Goal: Task Accomplishment & Management: Manage account settings

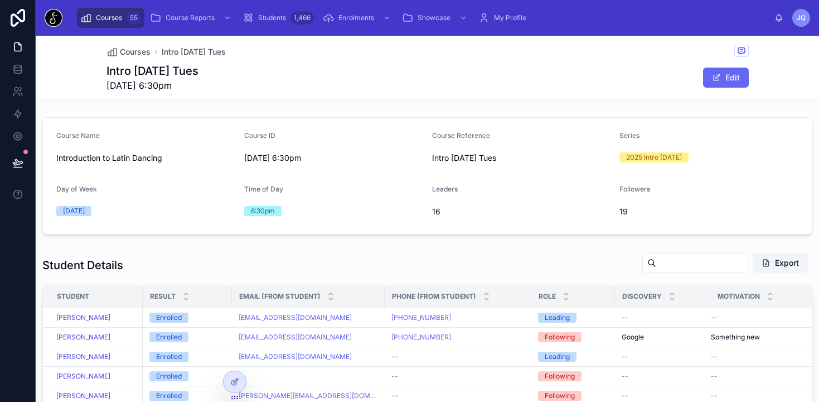
click at [55, 17] on img at bounding box center [54, 18] width 18 height 18
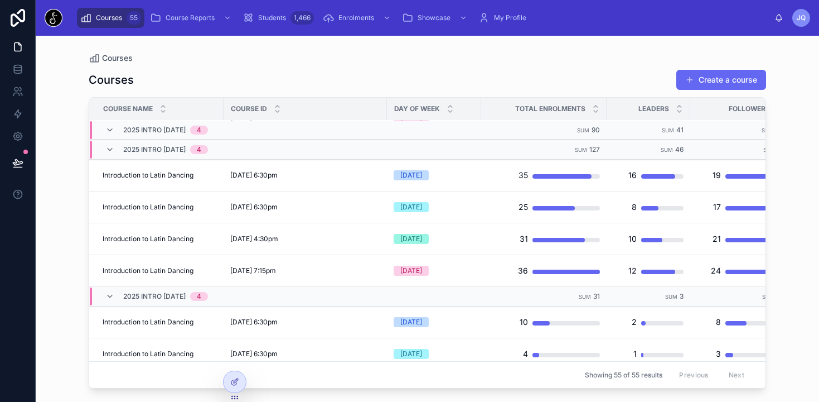
scroll to position [346, 0]
click at [282, 15] on span "Students" at bounding box center [272, 17] width 28 height 9
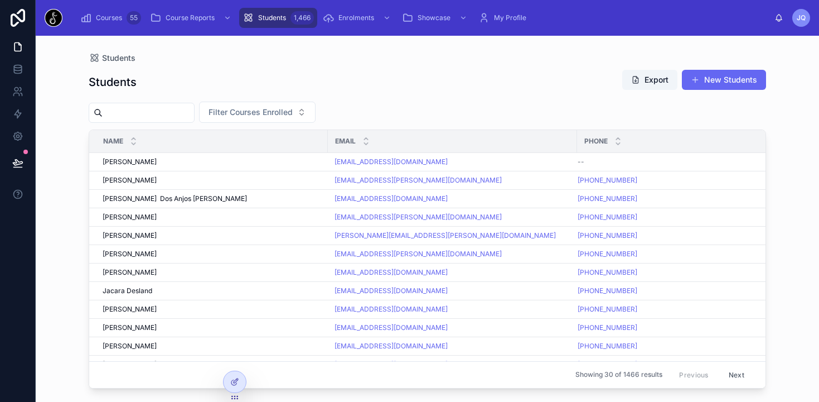
click at [174, 109] on input "text" at bounding box center [148, 113] width 91 height 16
type input "*****"
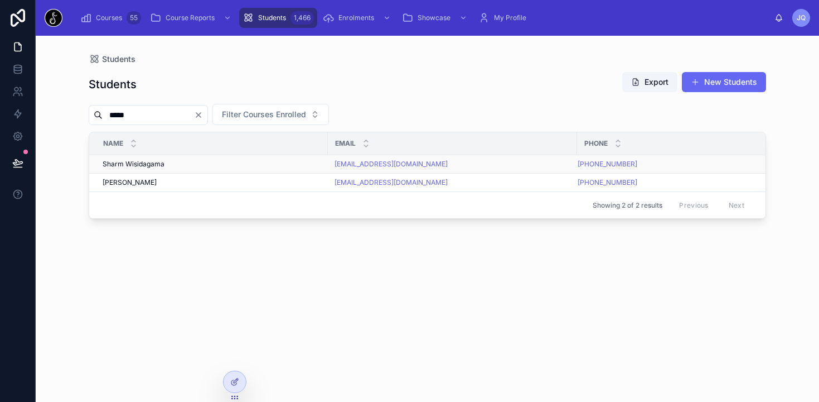
click at [186, 164] on div "Sharm Wisidagama Sharm Wisidagama" at bounding box center [212, 164] width 219 height 9
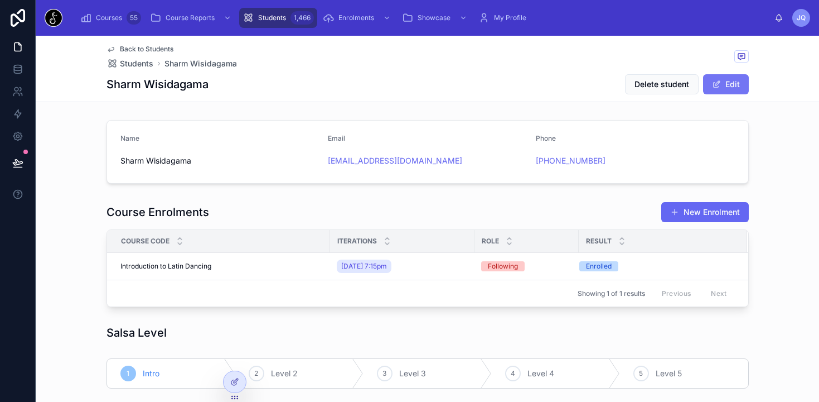
click at [740, 83] on button "Edit" at bounding box center [726, 84] width 46 height 20
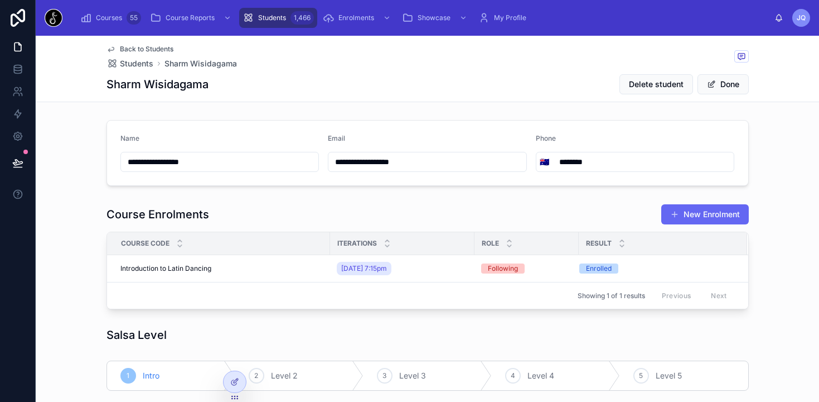
click at [563, 162] on input "********" at bounding box center [644, 162] width 182 height 16
type input "**********"
click at [732, 86] on button "Done" at bounding box center [723, 84] width 51 height 20
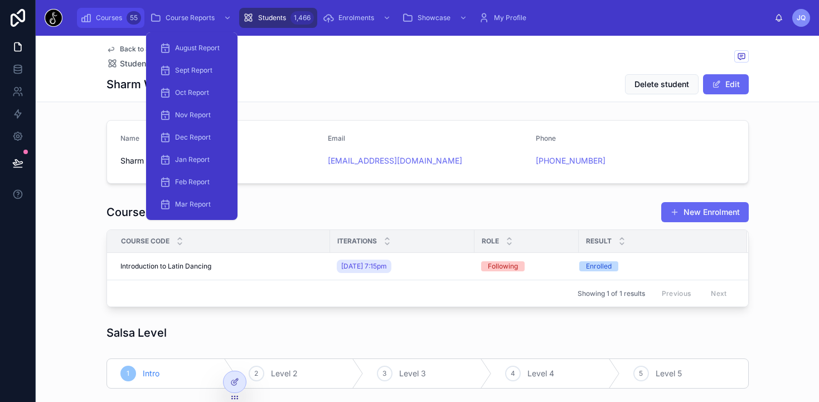
click at [112, 17] on span "Courses" at bounding box center [109, 17] width 26 height 9
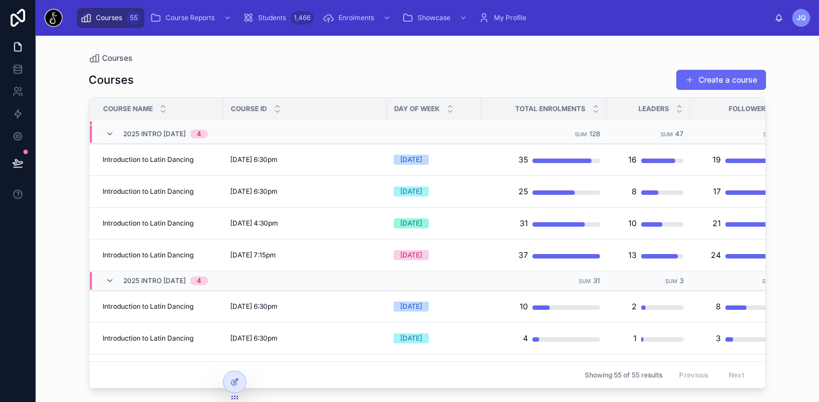
scroll to position [345, 0]
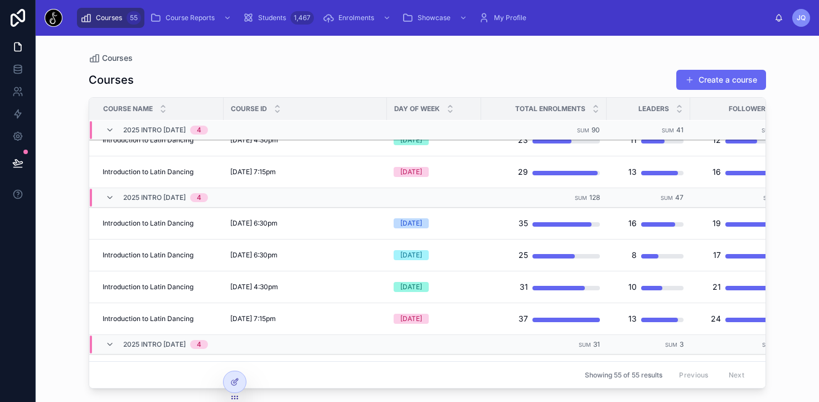
scroll to position [306, 0]
click at [232, 375] on div at bounding box center [235, 381] width 22 height 21
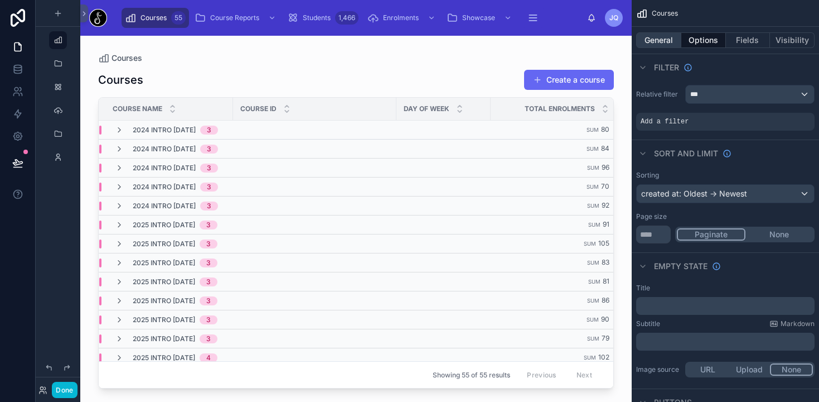
click at [675, 41] on button "General" at bounding box center [659, 40] width 45 height 16
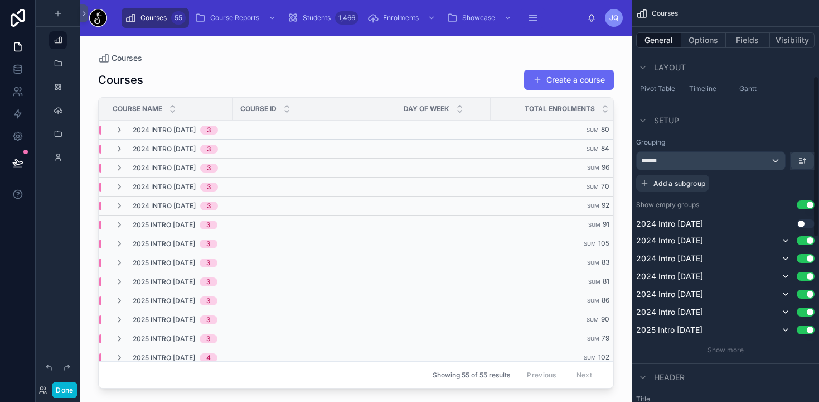
scroll to position [199, 0]
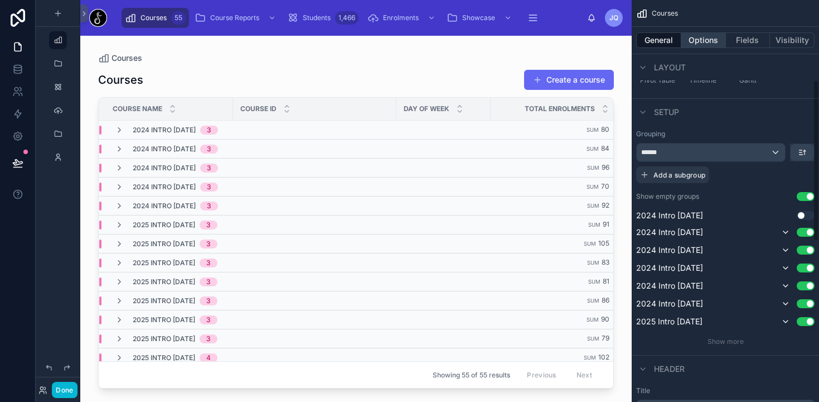
click at [705, 41] on button "Options" at bounding box center [704, 40] width 45 height 16
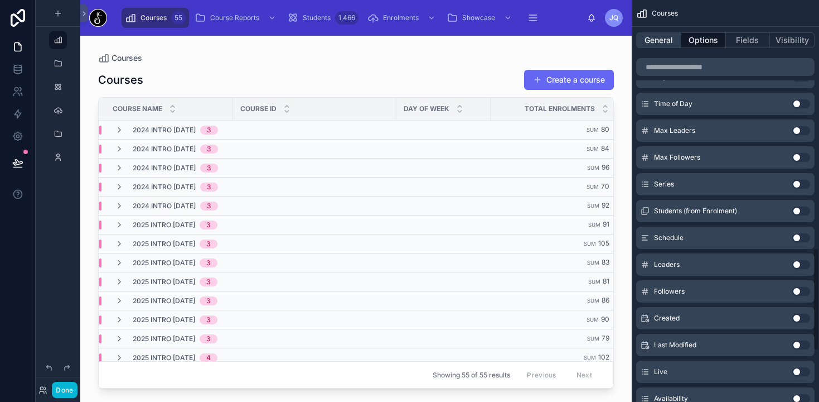
click at [660, 40] on button "General" at bounding box center [659, 40] width 45 height 16
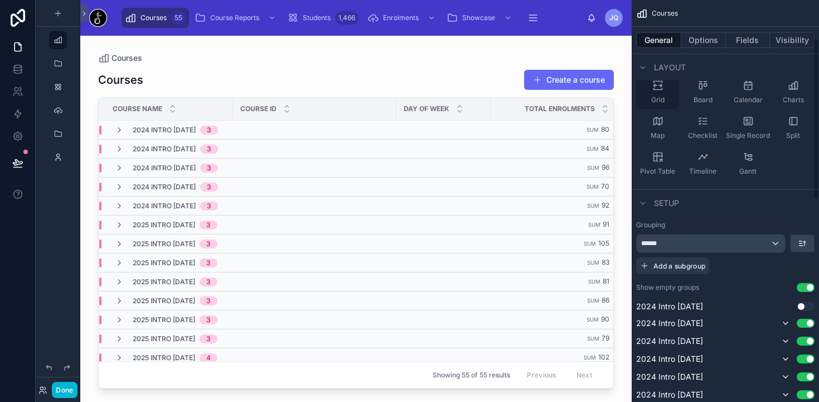
scroll to position [112, 0]
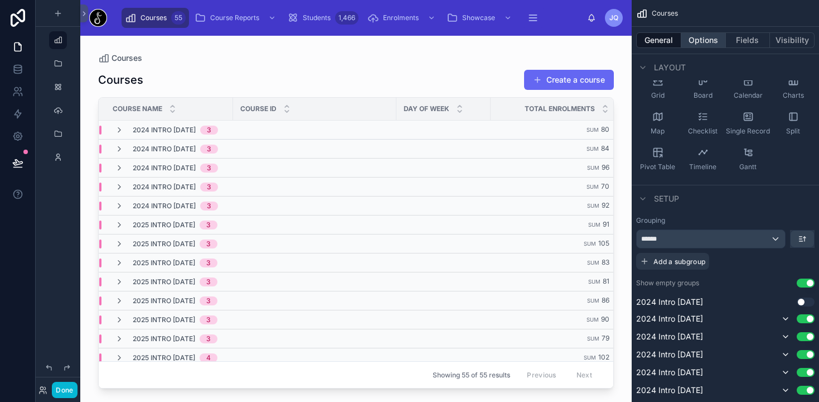
click at [695, 33] on button "Options" at bounding box center [704, 40] width 45 height 16
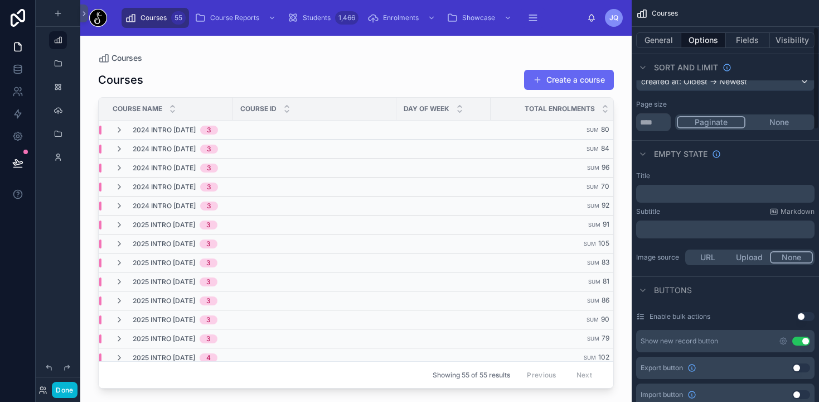
scroll to position [0, 0]
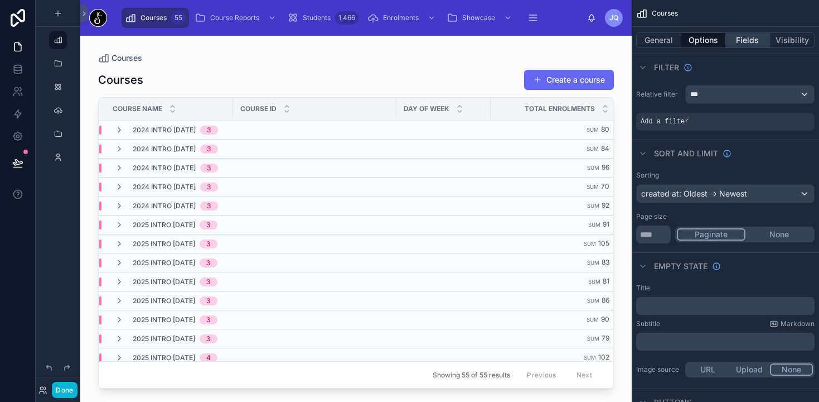
click at [748, 37] on button "Fields" at bounding box center [748, 40] width 45 height 16
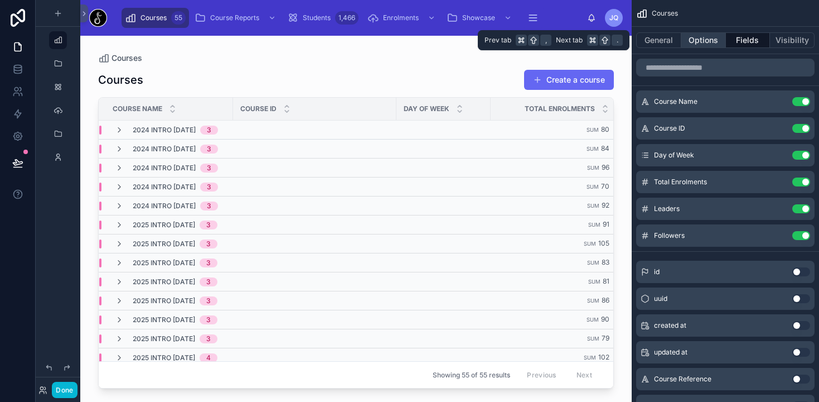
click at [712, 36] on button "Options" at bounding box center [704, 40] width 45 height 16
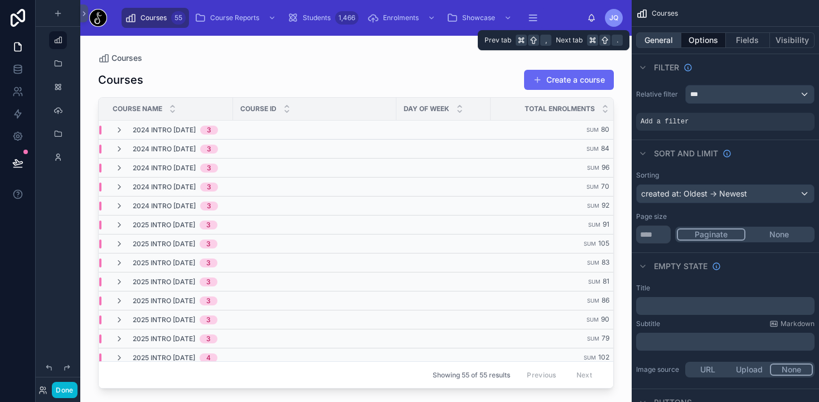
click at [670, 41] on button "General" at bounding box center [659, 40] width 45 height 16
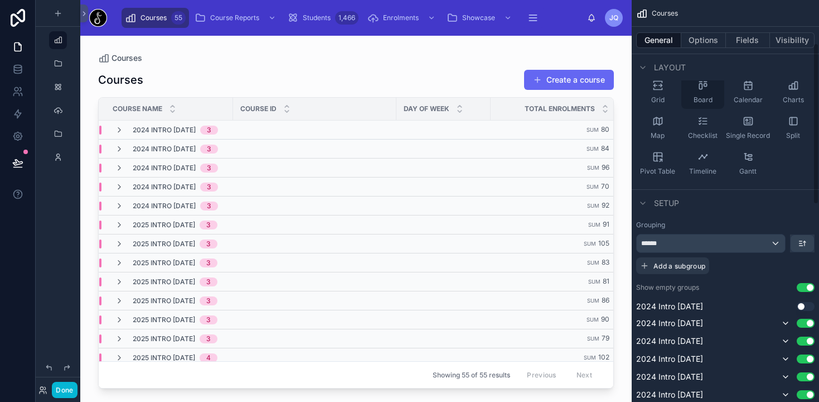
scroll to position [107, 0]
click at [700, 46] on button "Options" at bounding box center [704, 40] width 45 height 16
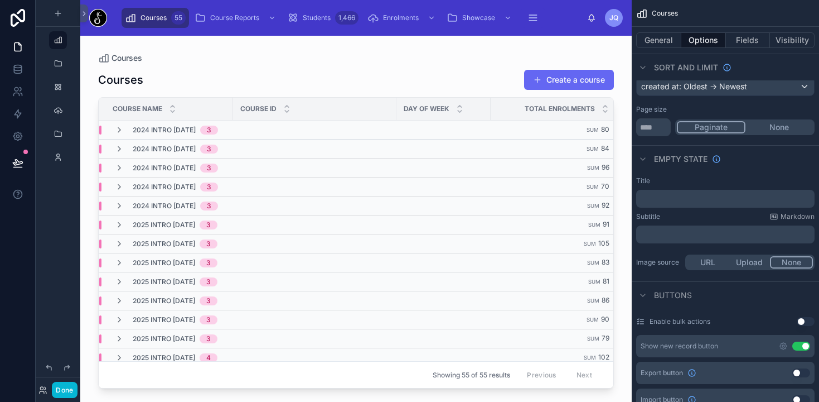
scroll to position [0, 0]
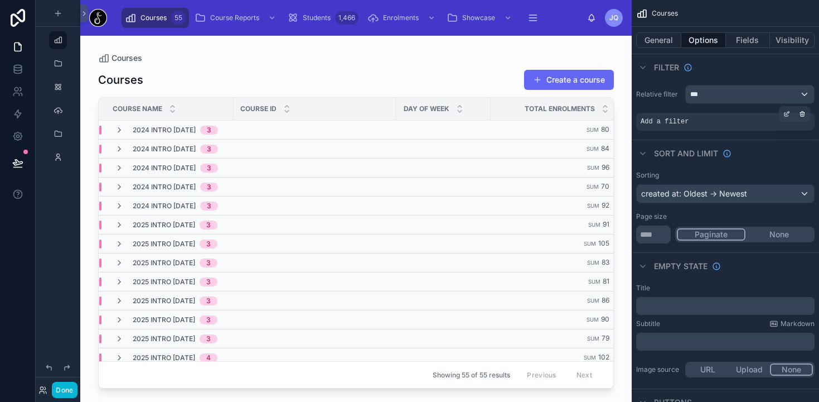
click at [700, 121] on div "Add a filter" at bounding box center [726, 122] width 179 height 18
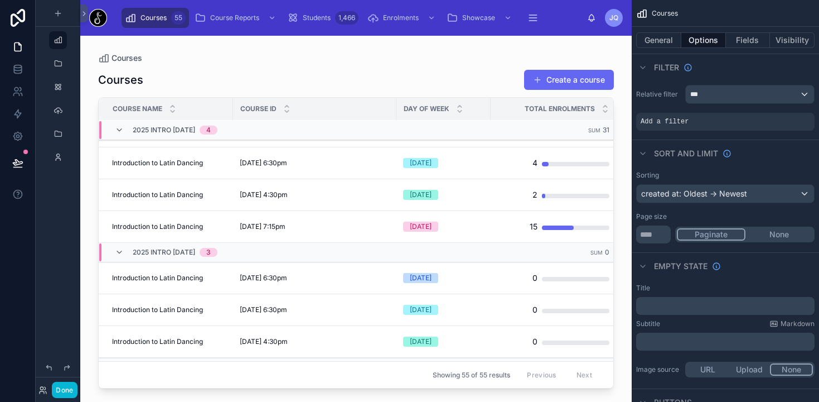
scroll to position [547, 0]
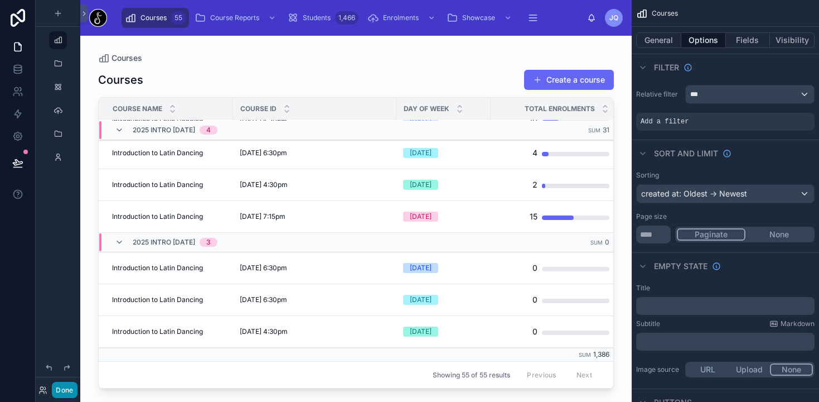
click at [61, 390] on button "Done" at bounding box center [64, 390] width 25 height 16
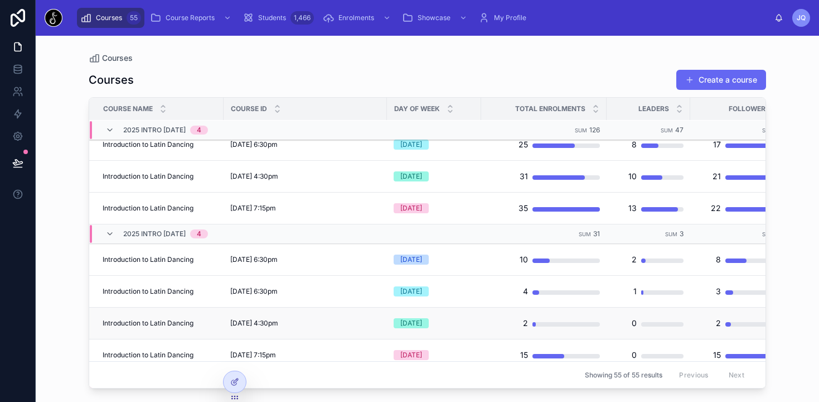
scroll to position [401, 0]
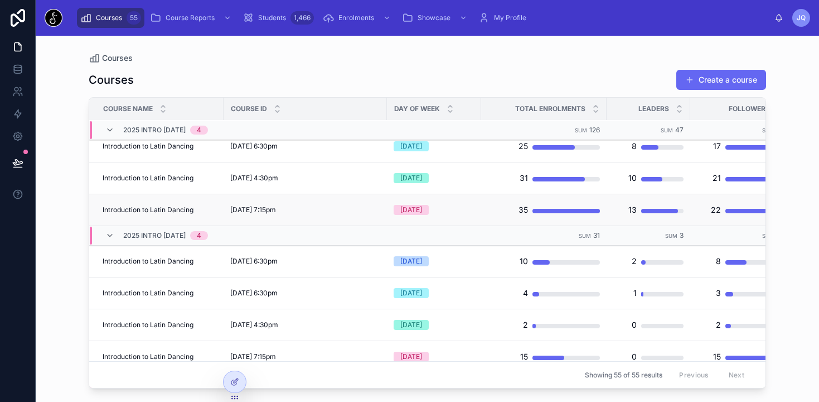
click at [158, 205] on span "Introduction to Latin Dancing" at bounding box center [148, 209] width 91 height 9
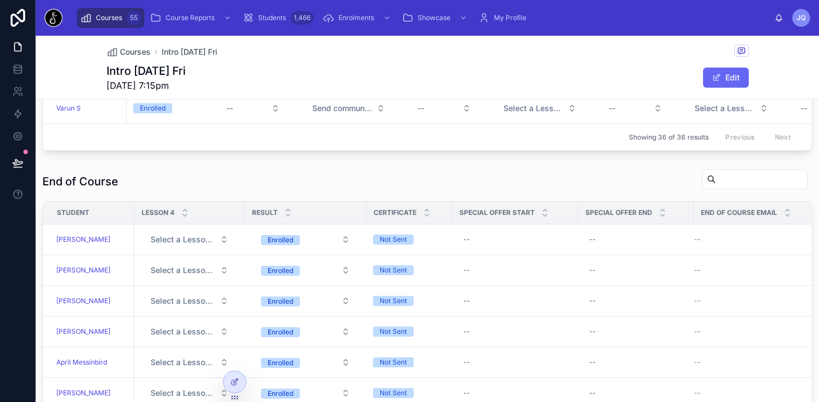
scroll to position [794, 0]
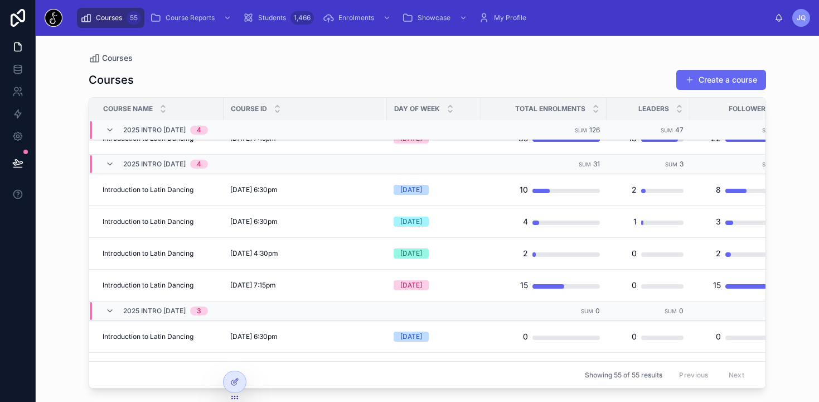
scroll to position [476, 0]
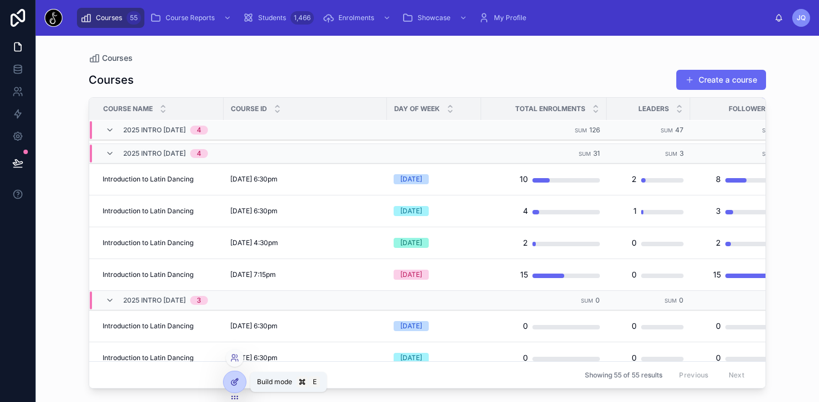
click at [235, 383] on icon at bounding box center [234, 381] width 9 height 9
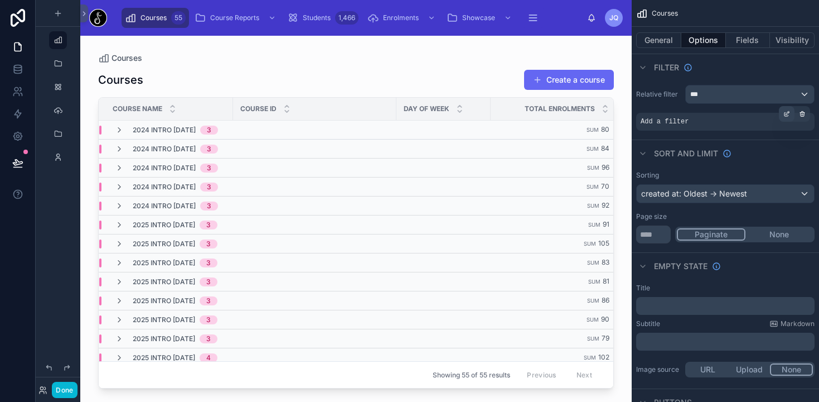
click at [789, 112] on icon "scrollable content" at bounding box center [787, 113] width 7 height 7
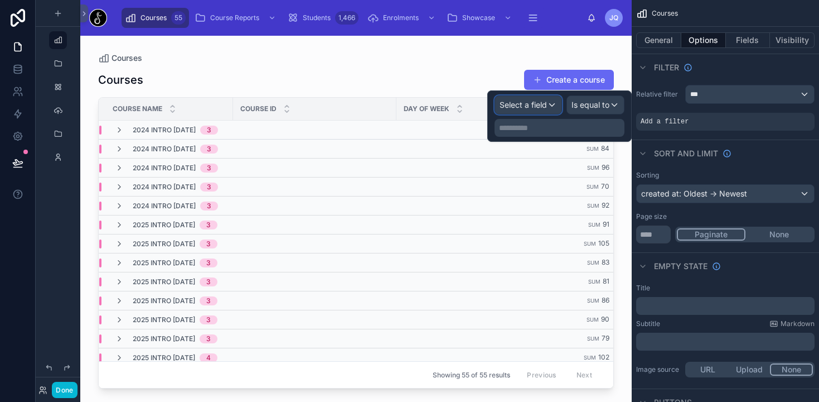
click at [548, 99] on div "Select a field" at bounding box center [528, 105] width 66 height 18
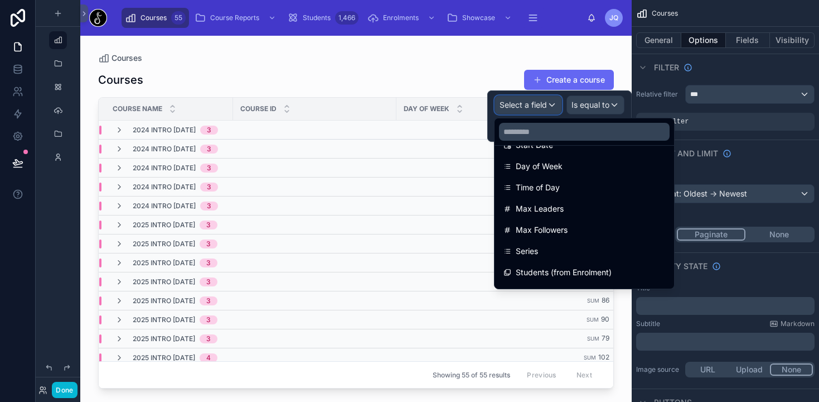
scroll to position [172, 0]
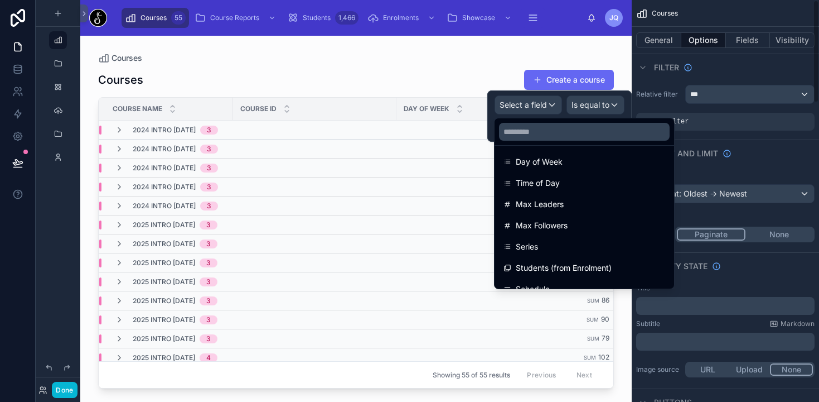
click at [766, 15] on div "Courses" at bounding box center [725, 13] width 187 height 27
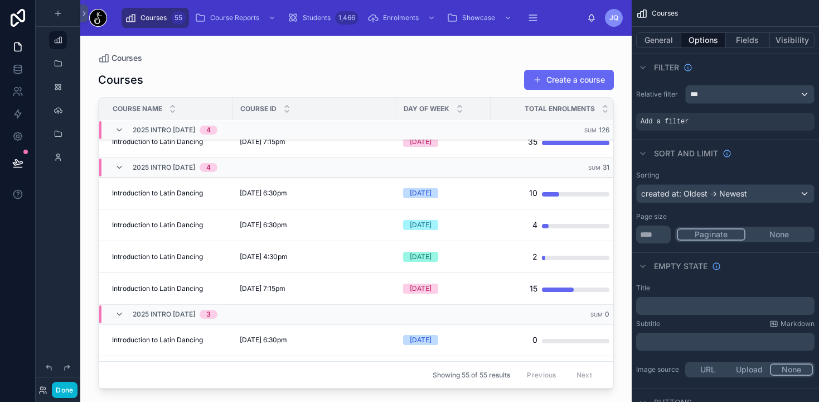
scroll to position [547, 0]
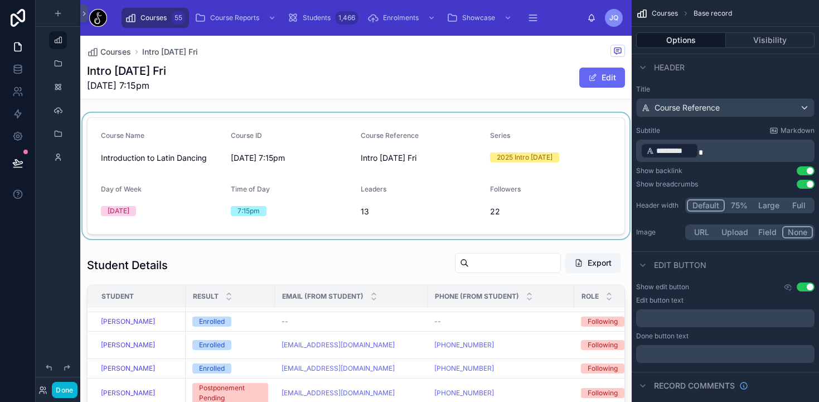
click at [457, 188] on div at bounding box center [356, 176] width 552 height 126
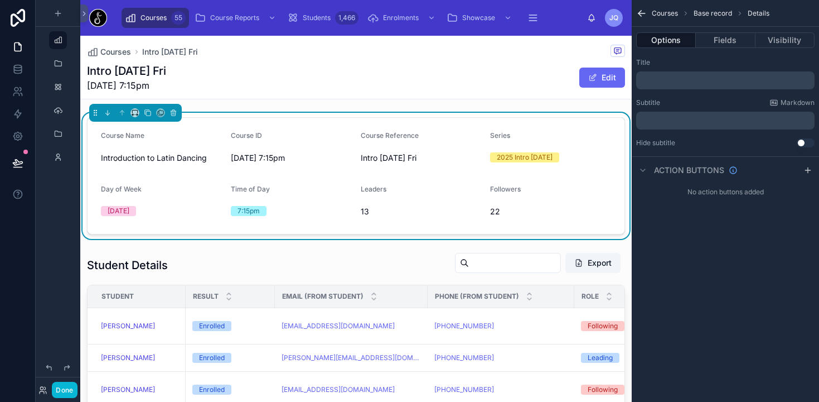
click at [334, 191] on form "Course Name Introduction to Latin Dancing Course ID Friday 3rd October 2025 at …" at bounding box center [356, 176] width 537 height 116
click at [479, 198] on div "Leaders" at bounding box center [421, 191] width 121 height 13
click at [523, 210] on div "Followers 22" at bounding box center [550, 203] width 121 height 36
click at [509, 210] on div "Followers 22" at bounding box center [550, 203] width 121 height 36
click at [495, 217] on span "22" at bounding box center [550, 211] width 121 height 11
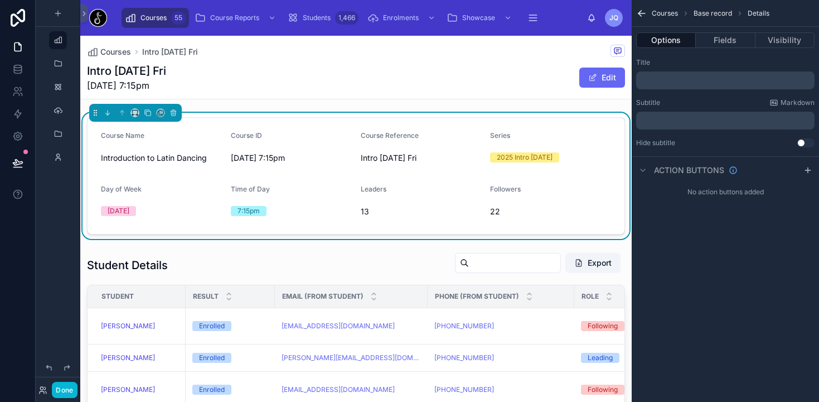
click at [710, 15] on span "Base record" at bounding box center [713, 13] width 38 height 9
click at [637, 12] on icon "scrollable content" at bounding box center [642, 13] width 11 height 11
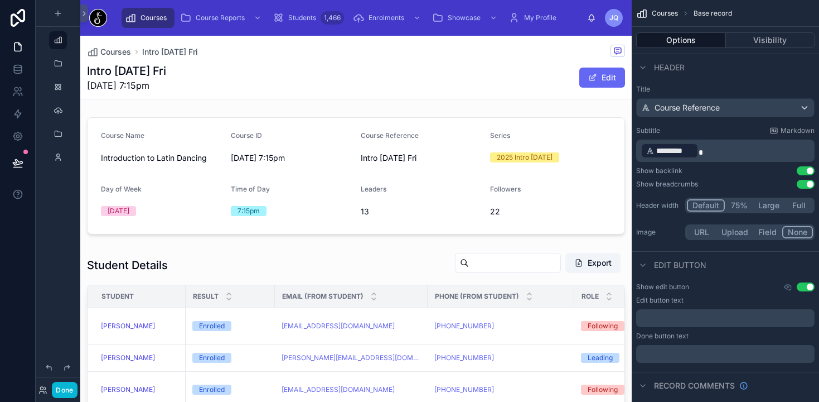
click at [147, 15] on span "Courses" at bounding box center [154, 17] width 26 height 9
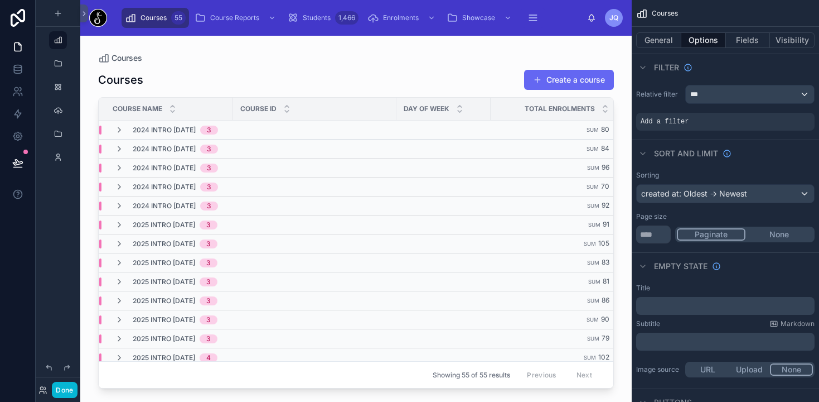
click at [403, 78] on div "Courses Create a course" at bounding box center [356, 79] width 516 height 21
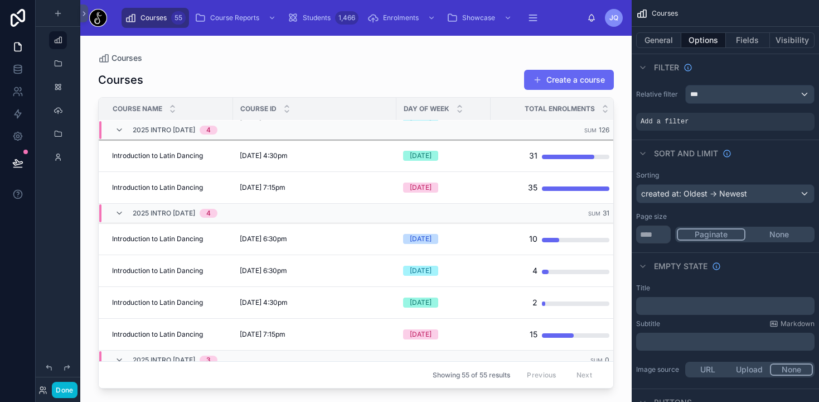
scroll to position [547, 0]
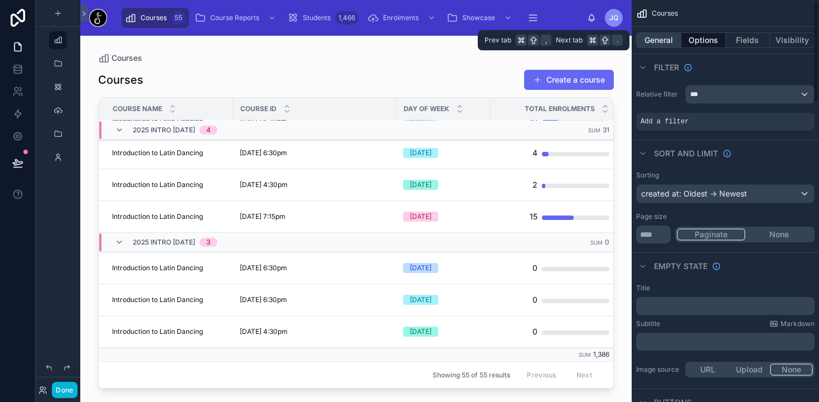
click at [671, 38] on button "General" at bounding box center [659, 40] width 45 height 16
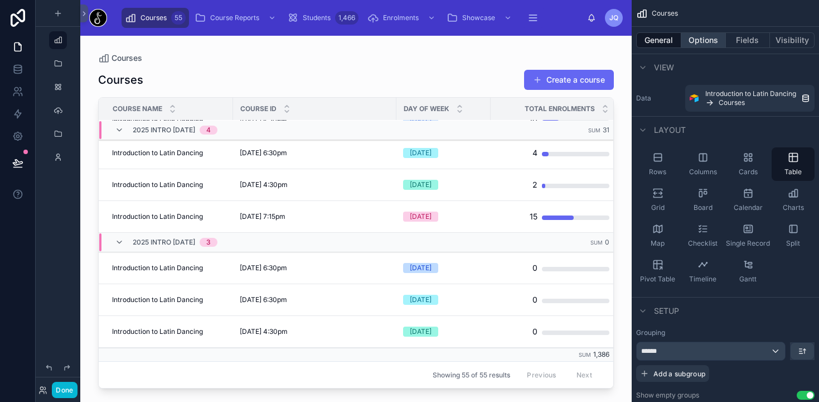
click at [705, 42] on button "Options" at bounding box center [704, 40] width 45 height 16
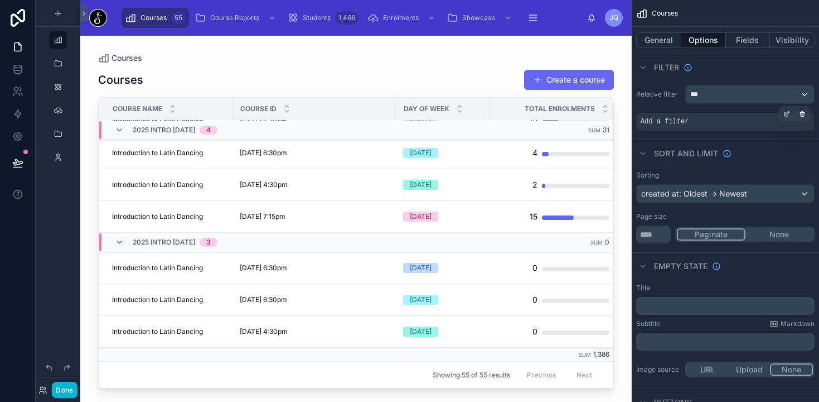
click at [688, 123] on span "Add a filter" at bounding box center [665, 121] width 48 height 9
click at [787, 113] on icon "scrollable content" at bounding box center [787, 113] width 7 height 7
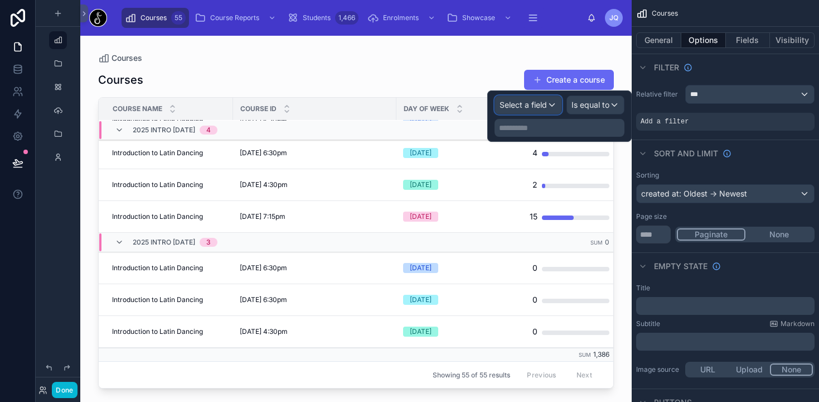
click at [557, 107] on div "Select a field" at bounding box center [528, 105] width 66 height 18
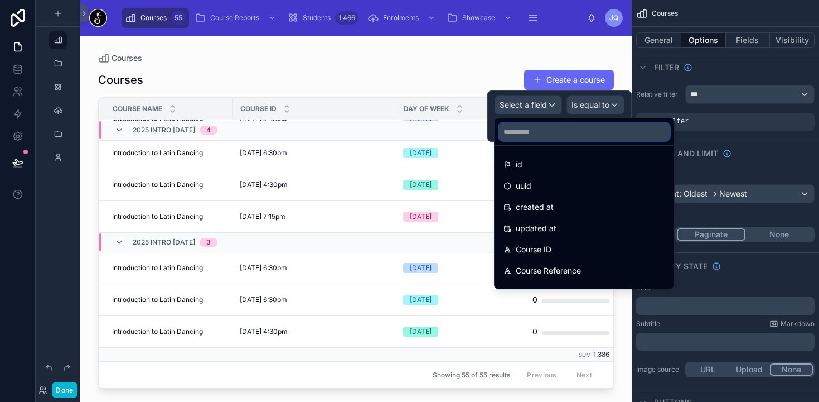
click at [537, 127] on input "text" at bounding box center [584, 132] width 171 height 18
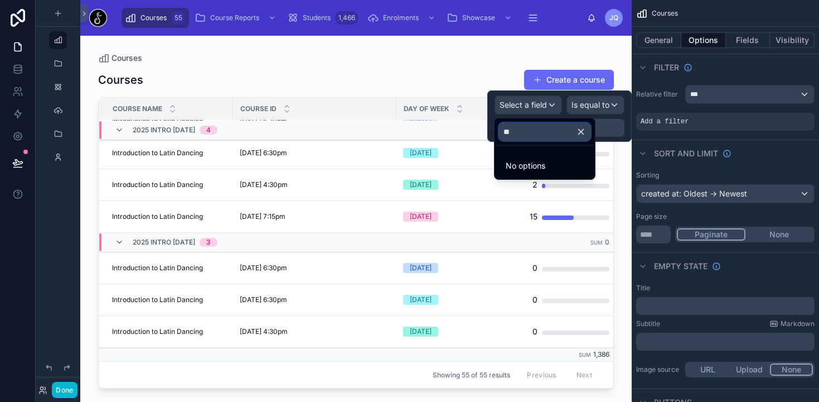
type input "*"
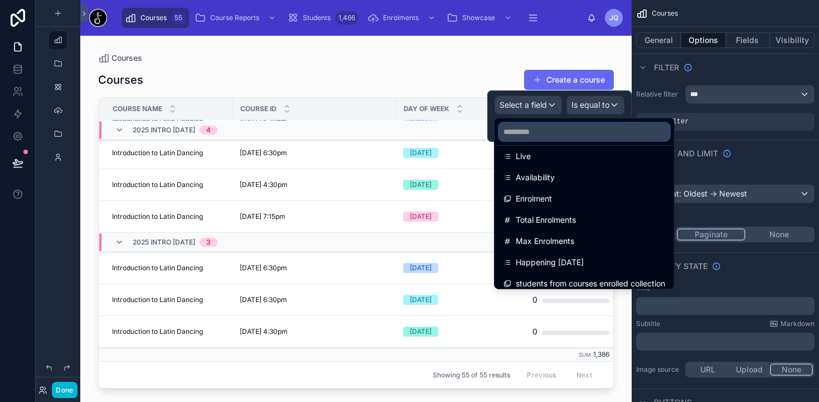
scroll to position [440, 0]
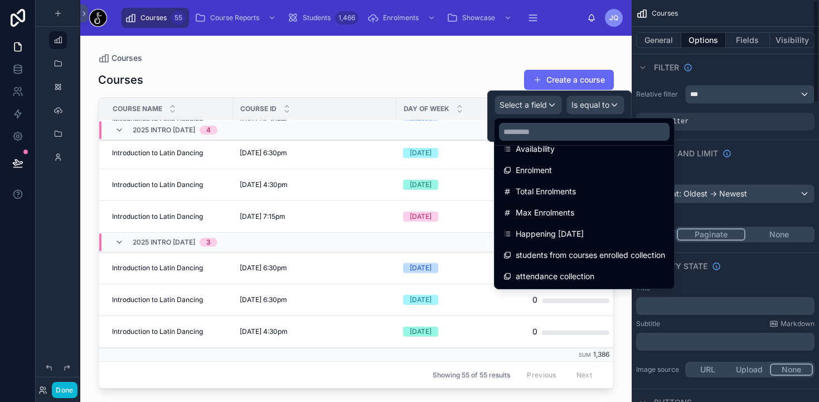
click at [712, 20] on div "Courses" at bounding box center [725, 13] width 187 height 27
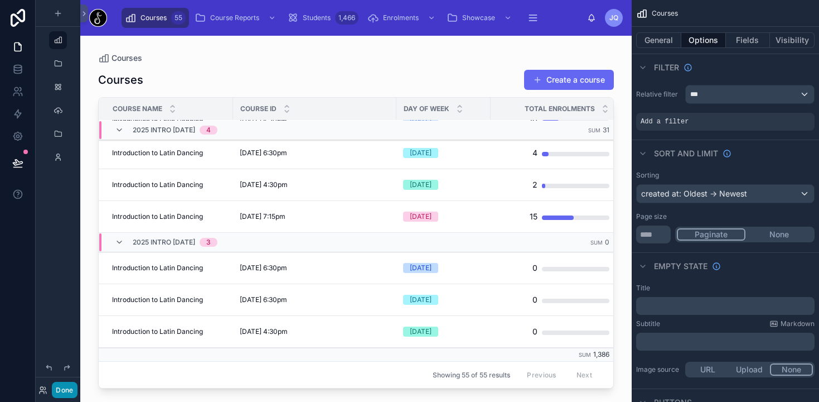
click at [67, 387] on button "Done" at bounding box center [64, 390] width 25 height 16
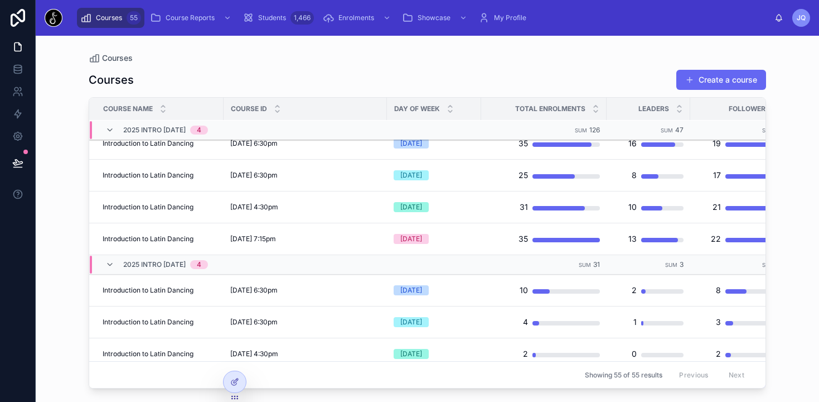
scroll to position [371, 0]
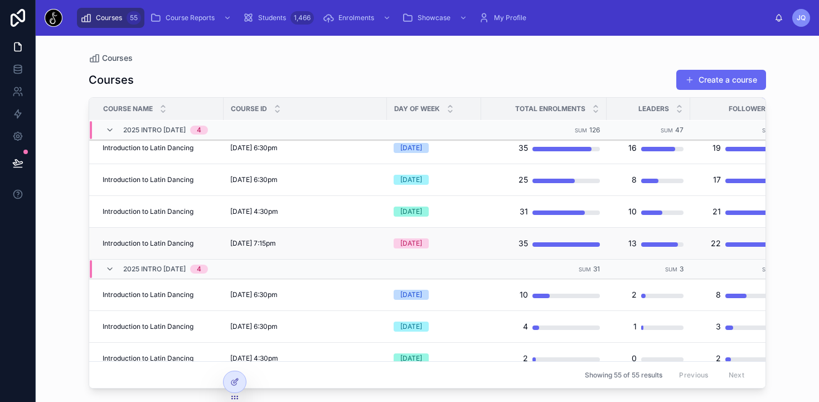
click at [276, 239] on span "[DATE] 7:15pm" at bounding box center [253, 243] width 46 height 9
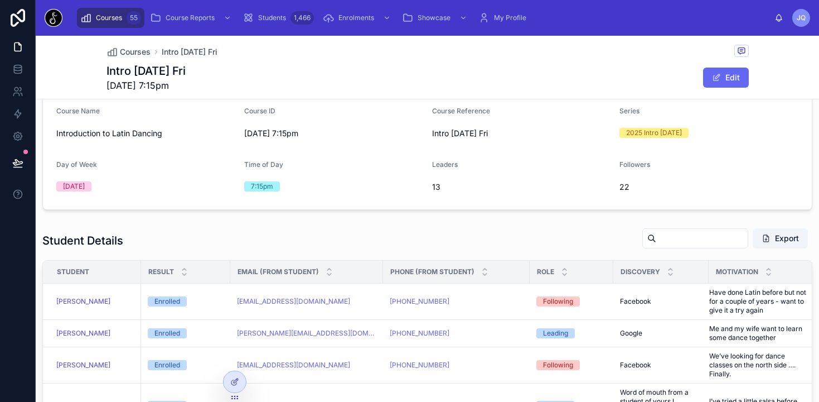
scroll to position [25, 0]
click at [97, 17] on span "Courses" at bounding box center [109, 17] width 26 height 9
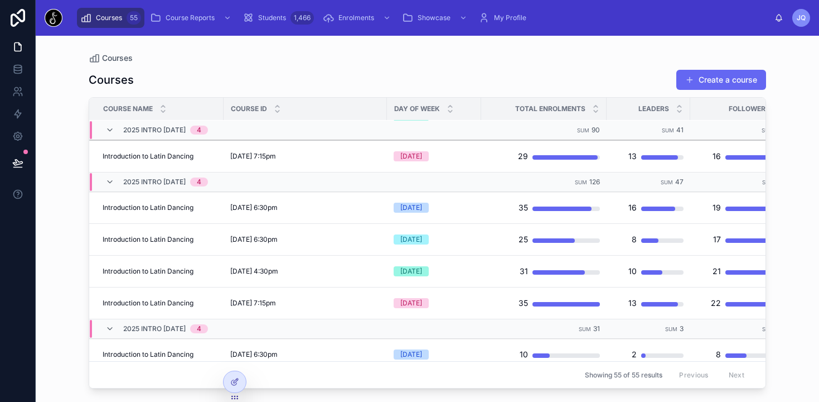
scroll to position [317, 0]
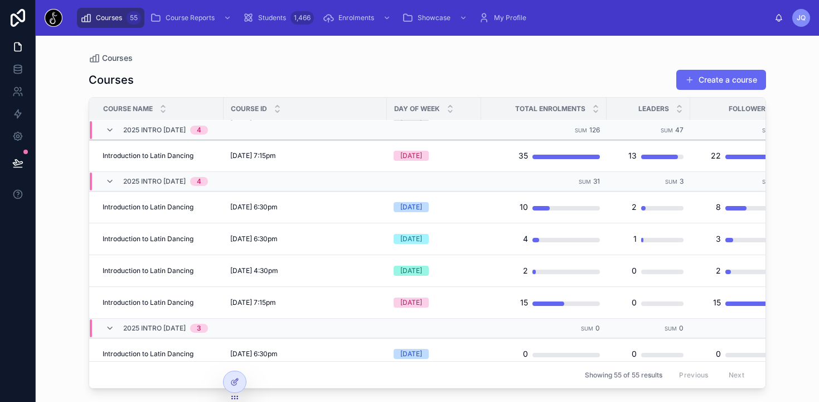
scroll to position [378, 0]
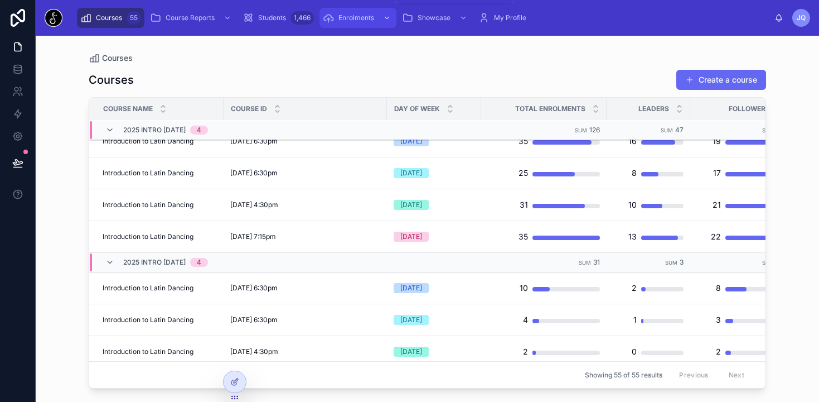
click at [354, 23] on div "Enrolments" at bounding box center [358, 18] width 70 height 18
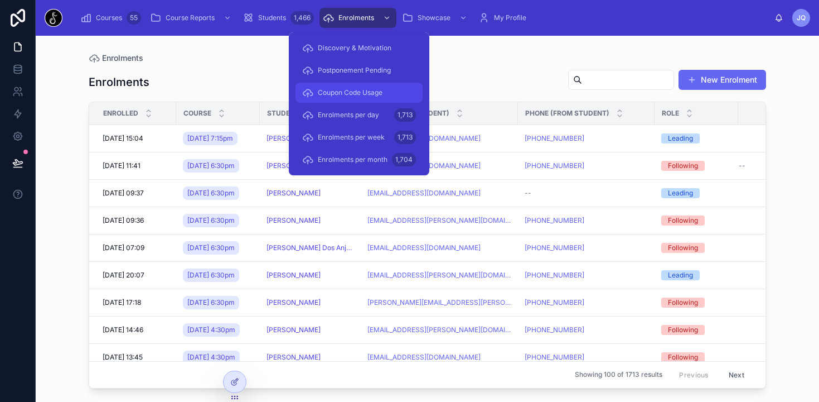
click at [343, 94] on span "Coupon Code Usage" at bounding box center [350, 92] width 65 height 9
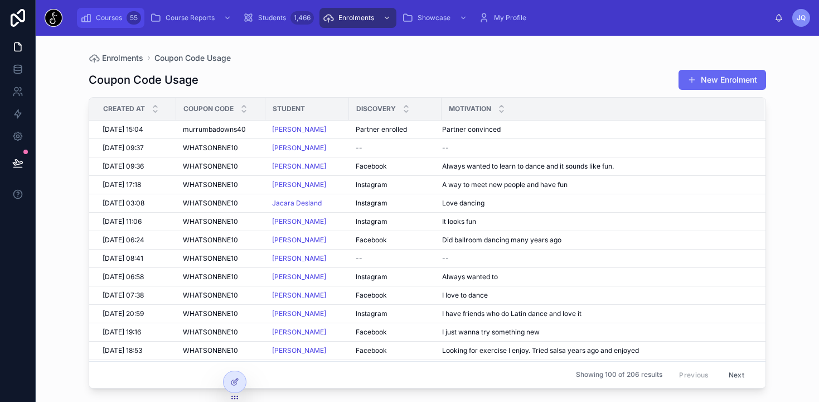
click at [109, 15] on span "Courses" at bounding box center [109, 17] width 26 height 9
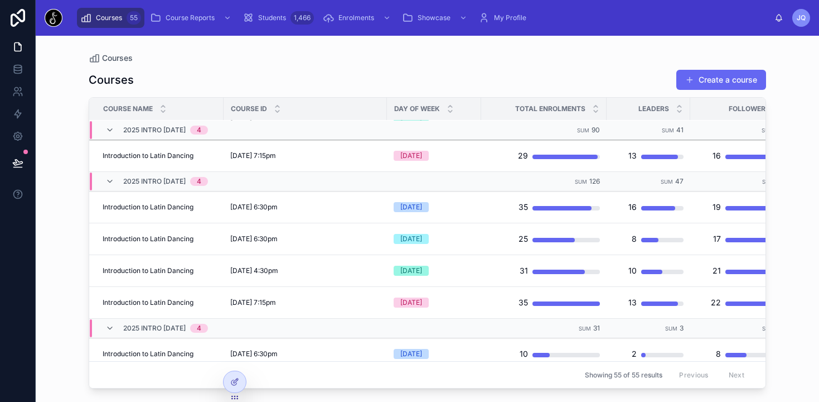
scroll to position [319, 0]
click at [649, 64] on div "Courses Create a course Course Name Course ID Day of Week Total Enrolments Lead…" at bounding box center [428, 225] width 678 height 326
click at [237, 377] on icon at bounding box center [234, 381] width 9 height 9
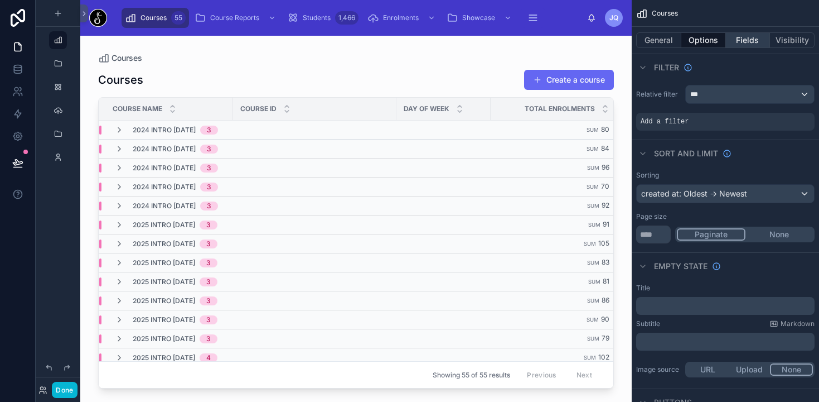
click at [754, 42] on button "Fields" at bounding box center [748, 40] width 45 height 16
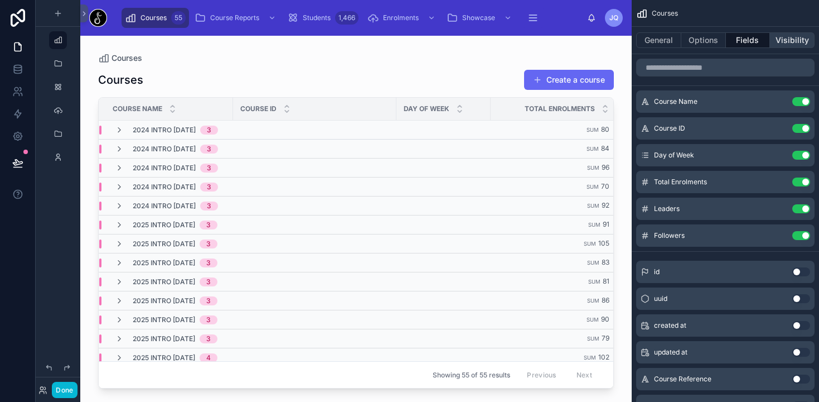
click at [795, 37] on button "Visibility" at bounding box center [792, 40] width 45 height 16
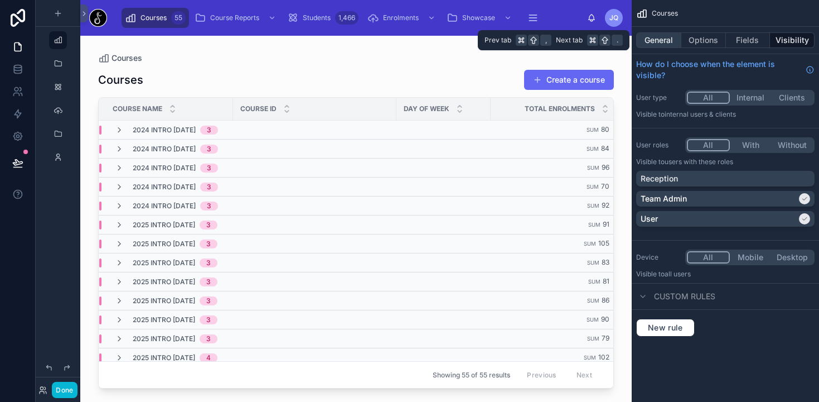
click at [661, 39] on button "General" at bounding box center [659, 40] width 45 height 16
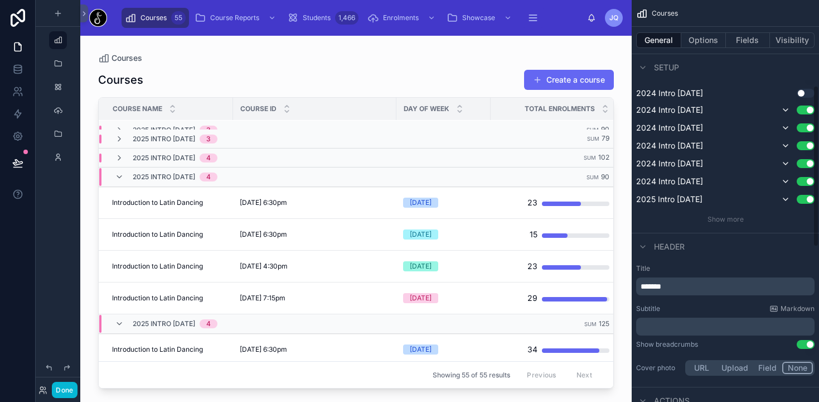
scroll to position [0, 0]
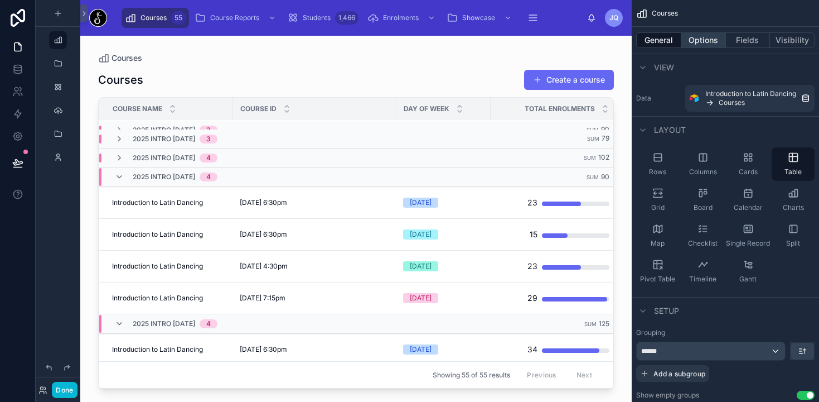
click at [696, 38] on button "Options" at bounding box center [704, 40] width 45 height 16
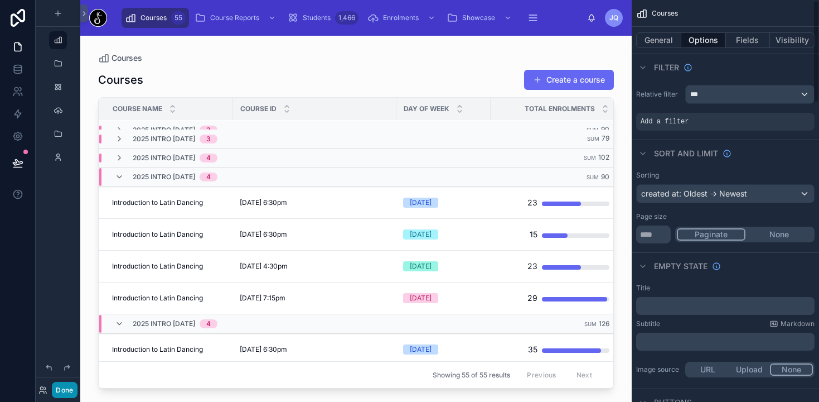
click at [64, 389] on button "Done" at bounding box center [64, 390] width 25 height 16
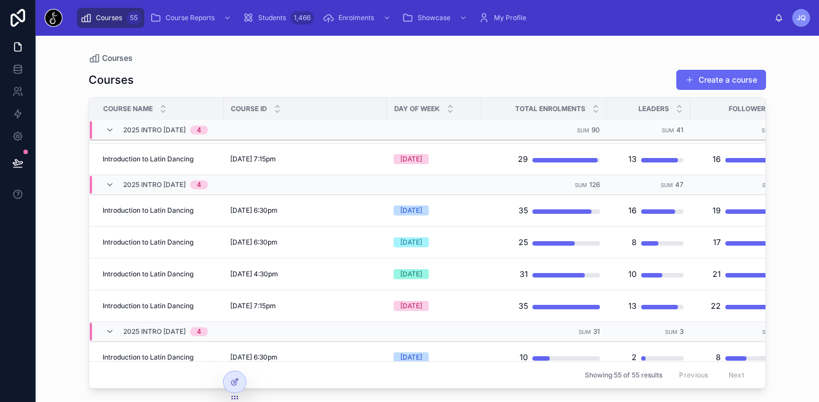
scroll to position [319, 0]
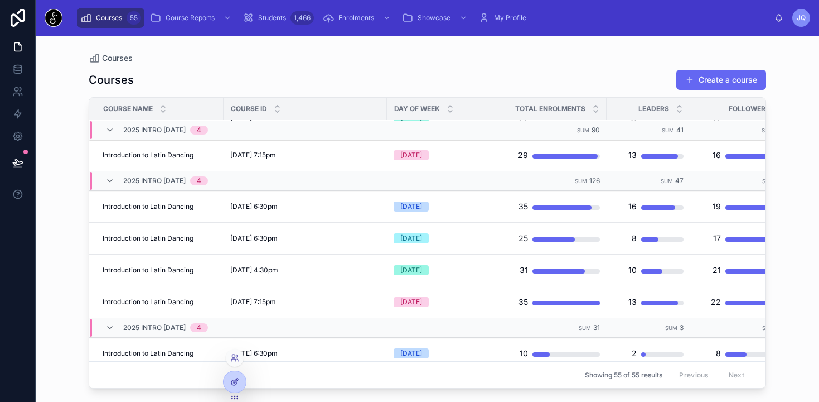
click at [230, 382] on icon at bounding box center [234, 381] width 9 height 9
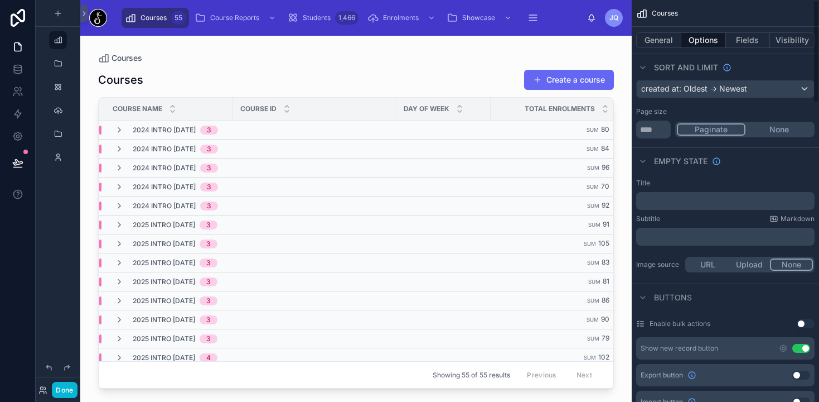
scroll to position [0, 0]
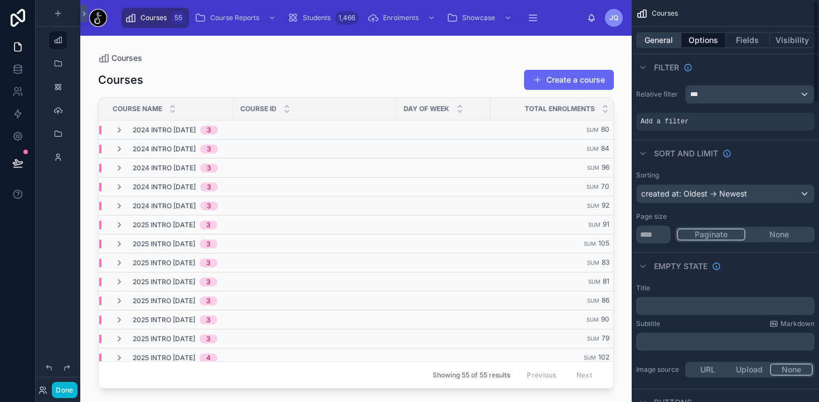
click at [664, 40] on button "General" at bounding box center [659, 40] width 45 height 16
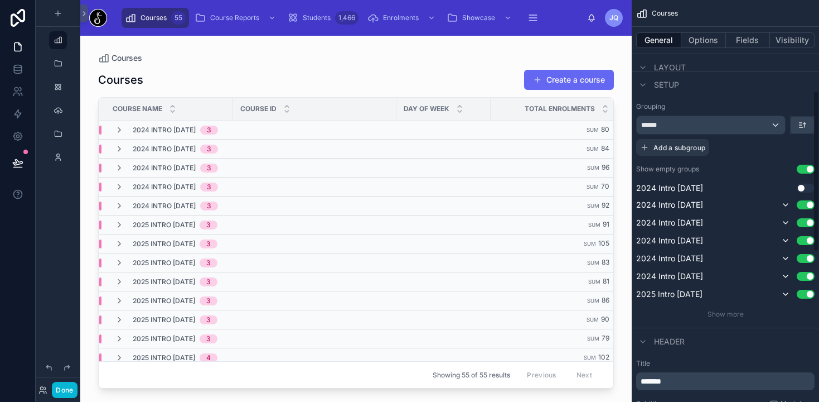
scroll to position [229, 0]
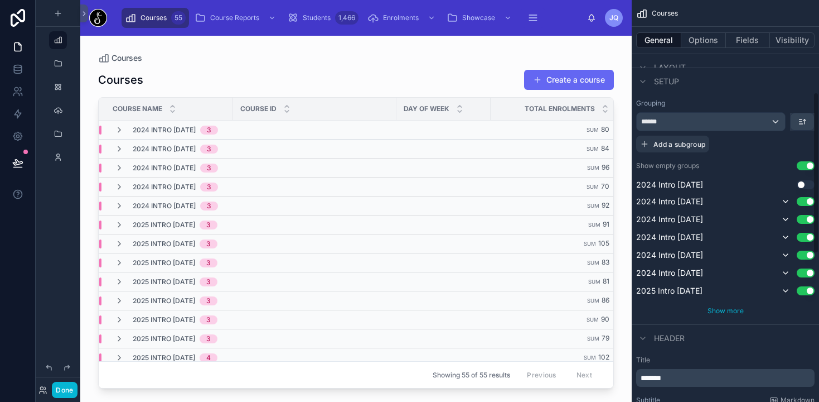
click at [735, 312] on span "Show more" at bounding box center [726, 310] width 36 height 8
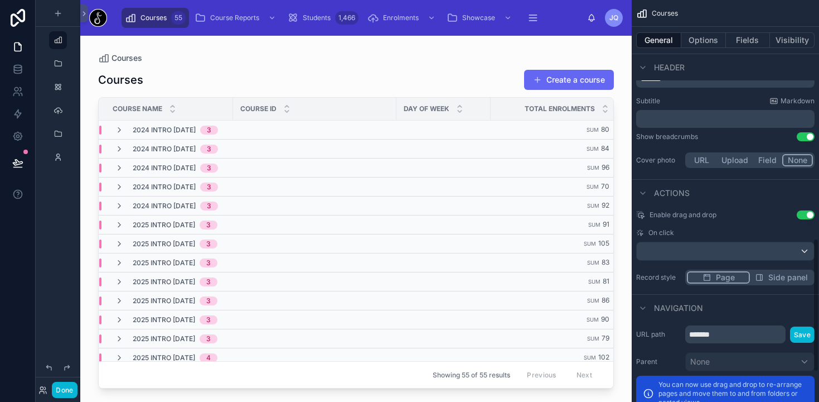
scroll to position [808, 0]
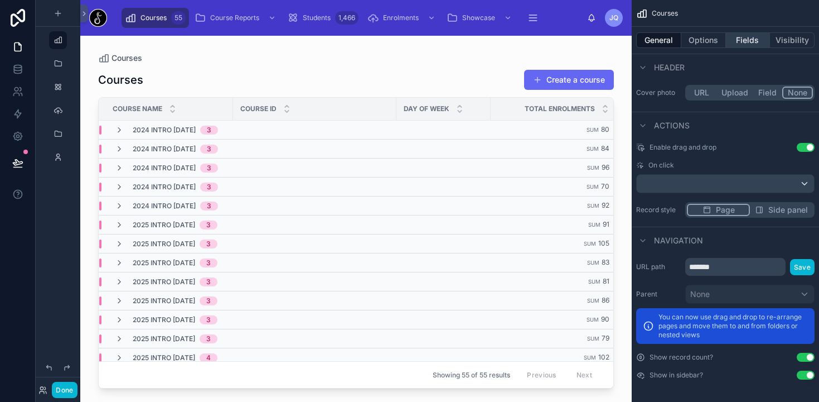
click at [749, 44] on button "Fields" at bounding box center [748, 40] width 45 height 16
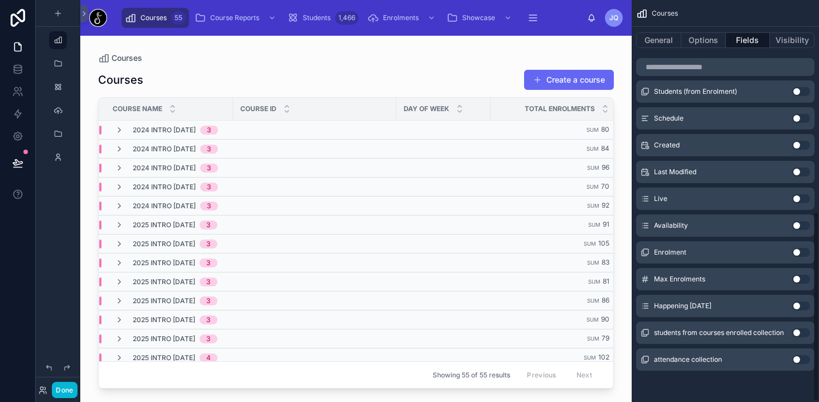
scroll to position [0, 0]
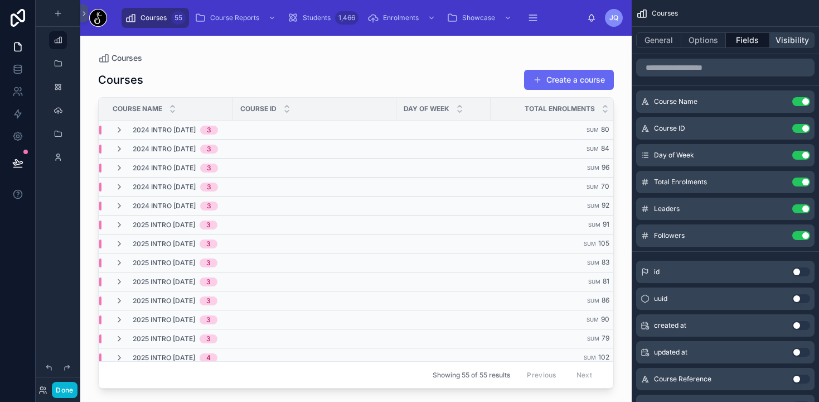
click at [795, 42] on button "Visibility" at bounding box center [792, 40] width 45 height 16
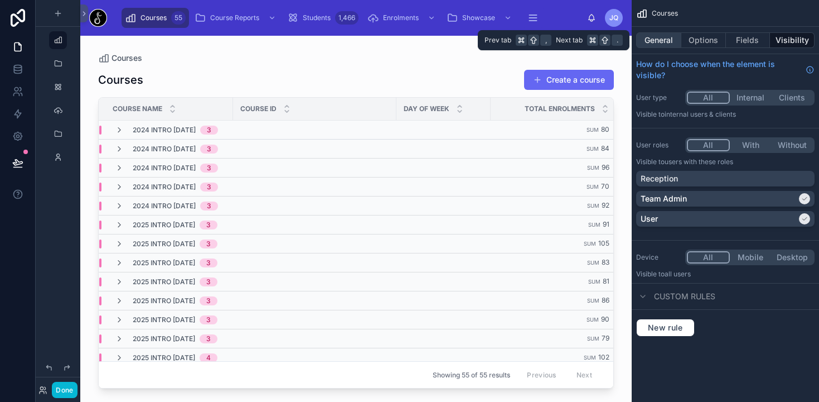
click at [660, 36] on button "General" at bounding box center [659, 40] width 45 height 16
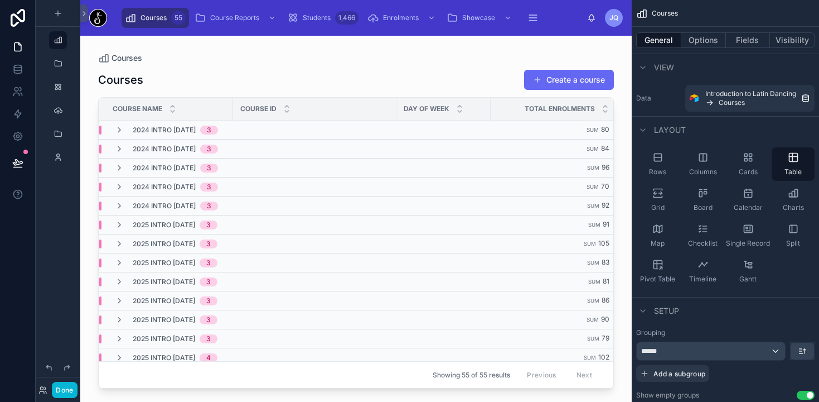
click at [123, 81] on div at bounding box center [356, 212] width 552 height 353
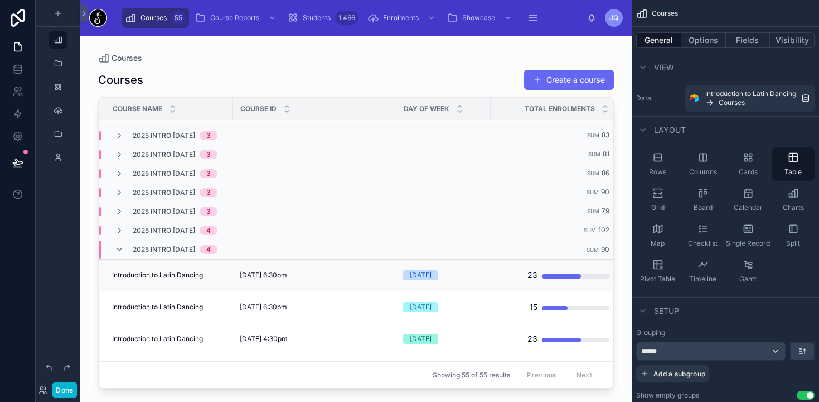
scroll to position [127, 189]
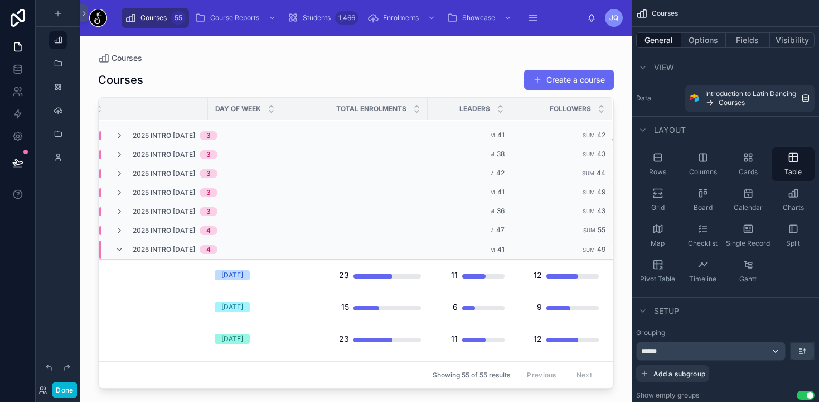
click at [195, 245] on span "2025 Intro [DATE]" at bounding box center [164, 249] width 62 height 9
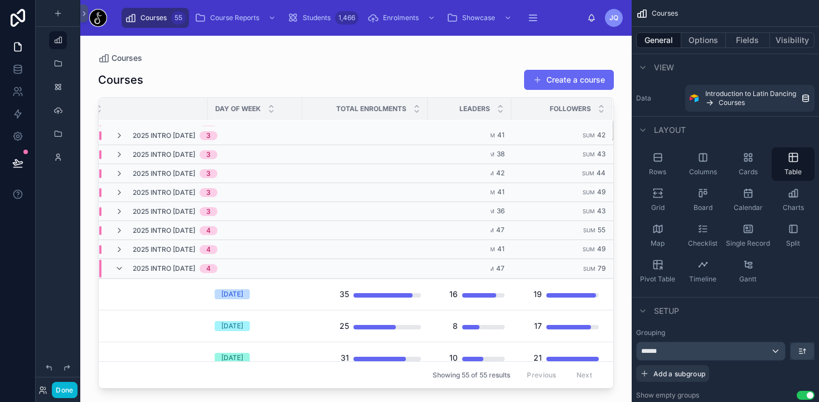
click at [195, 245] on span "2025 Intro [DATE]" at bounding box center [164, 249] width 62 height 9
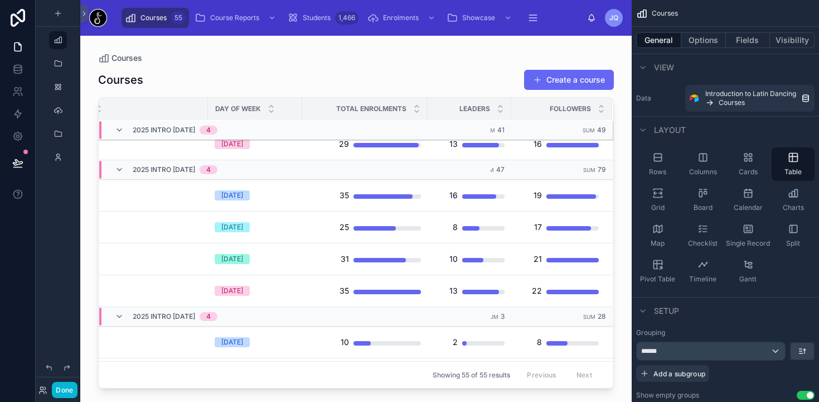
scroll to position [331, 189]
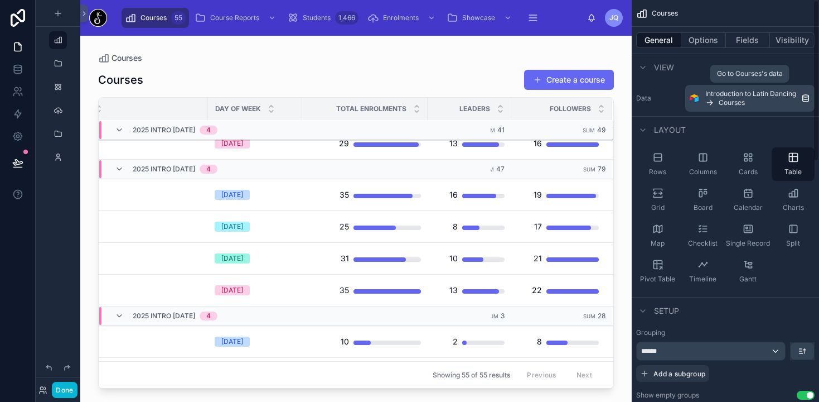
click at [753, 97] on span "Introduction to Latin Dancing" at bounding box center [751, 93] width 91 height 9
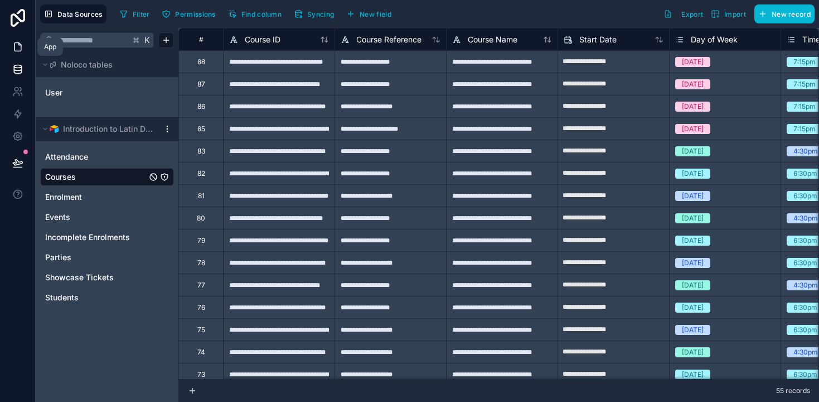
click at [16, 45] on icon at bounding box center [17, 46] width 11 height 11
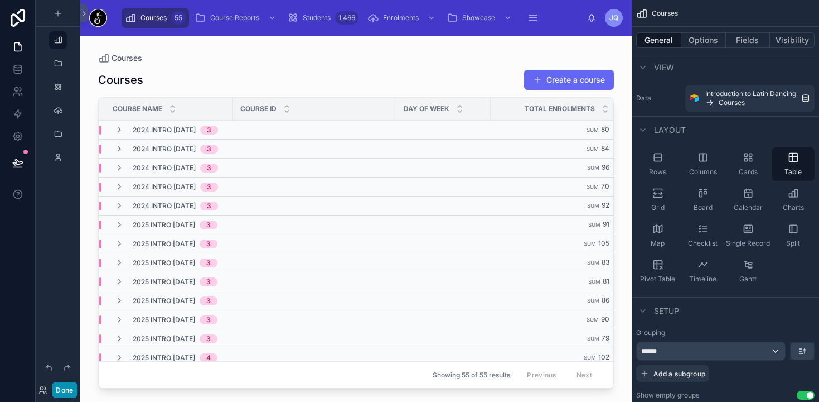
click at [58, 389] on button "Done" at bounding box center [64, 390] width 25 height 16
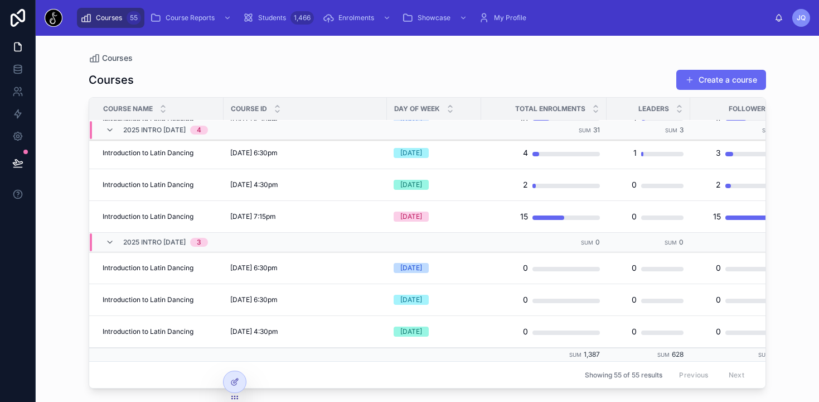
scroll to position [547, 0]
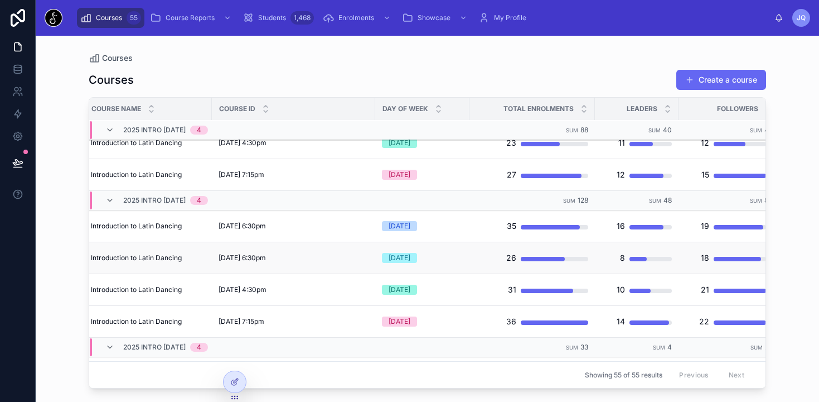
scroll to position [303, 27]
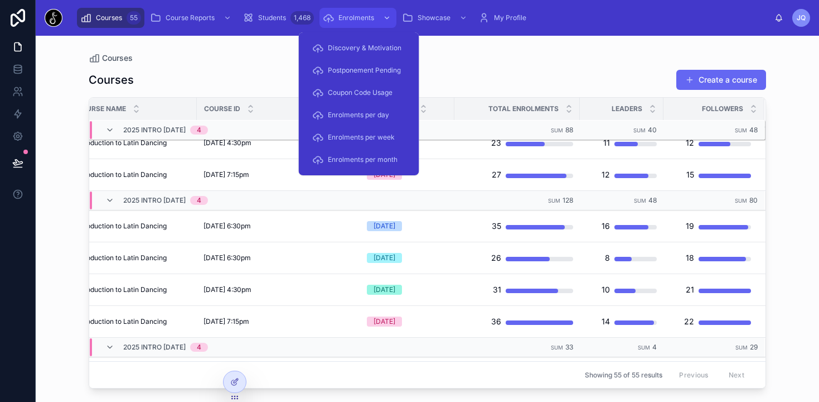
click at [359, 16] on span "Enrolments" at bounding box center [357, 17] width 36 height 9
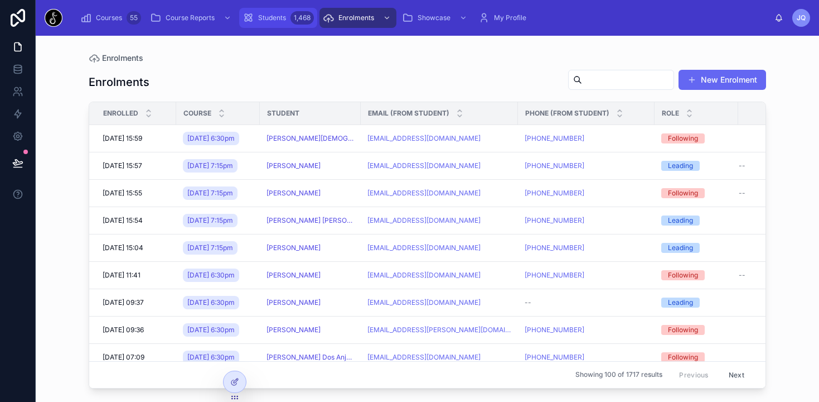
click at [304, 14] on div "1,468" at bounding box center [302, 17] width 23 height 13
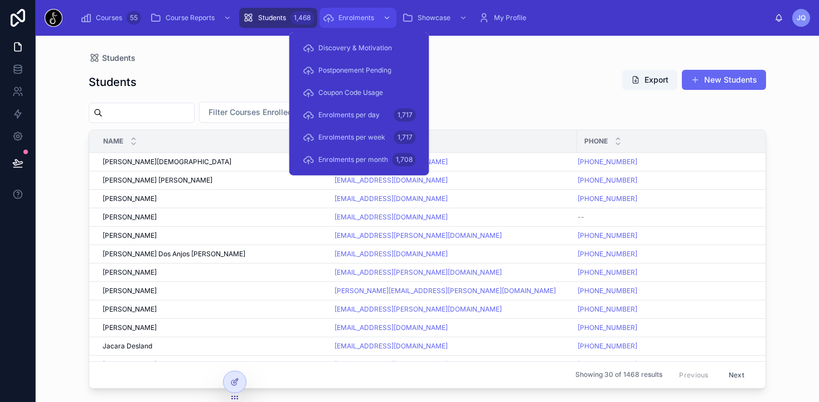
click at [340, 13] on div "Enrolments" at bounding box center [358, 18] width 70 height 18
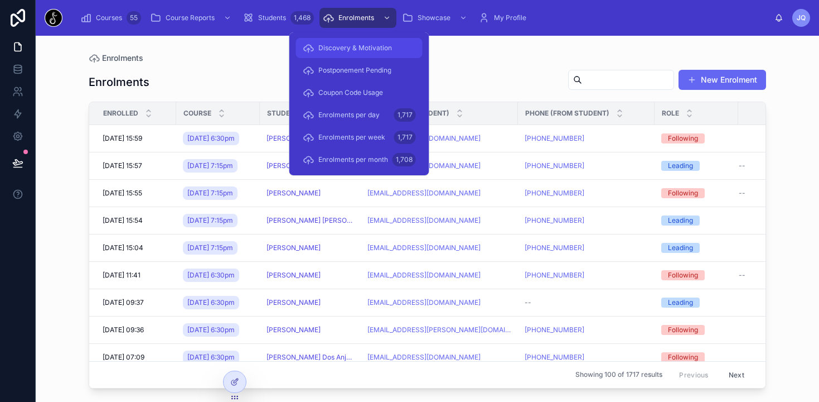
click at [337, 51] on span "Discovery & Motivation" at bounding box center [356, 48] width 74 height 9
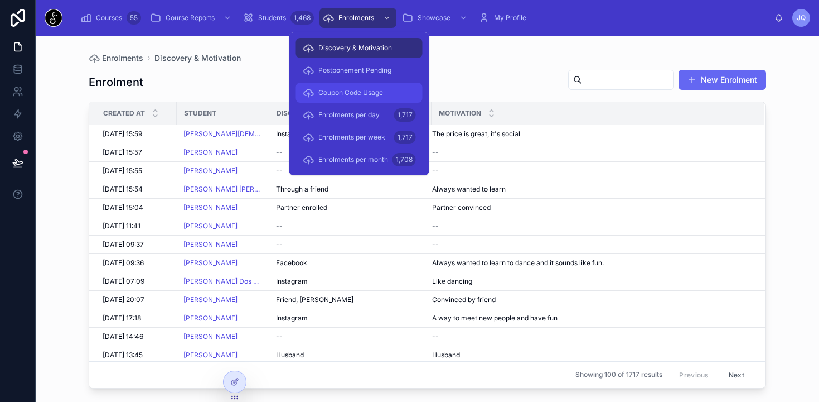
click at [339, 96] on span "Coupon Code Usage" at bounding box center [351, 92] width 65 height 9
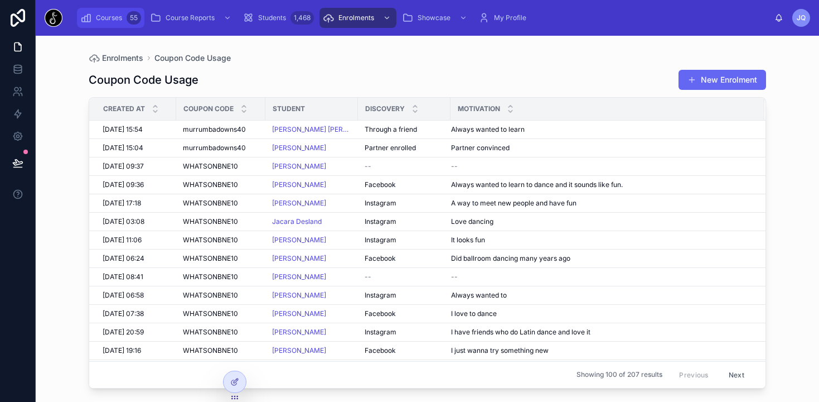
click at [119, 15] on span "Courses" at bounding box center [109, 17] width 26 height 9
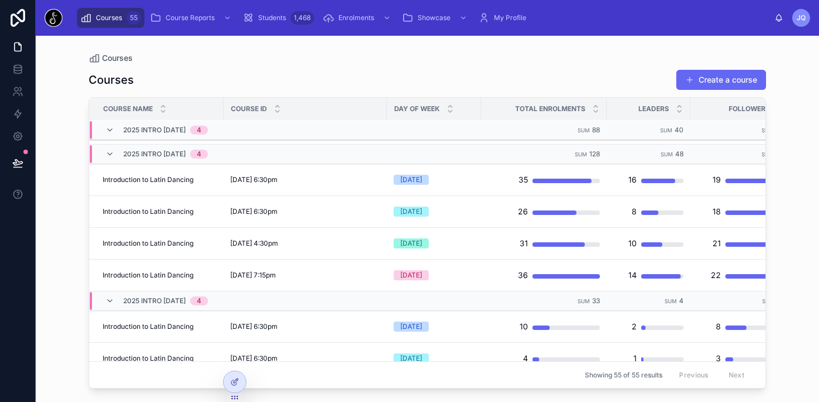
scroll to position [339, 0]
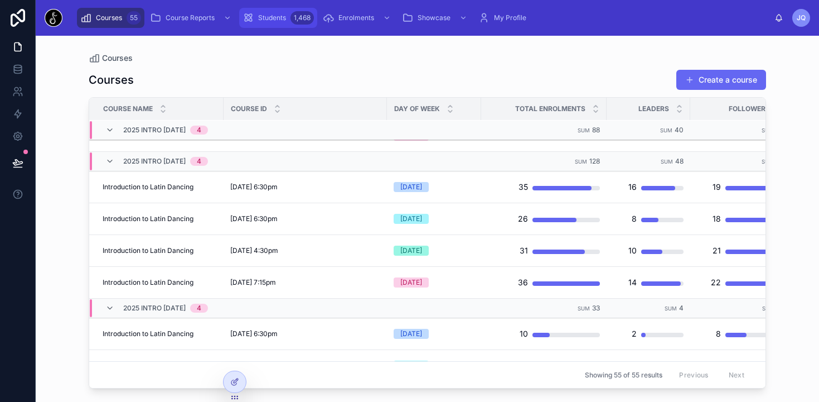
click at [281, 23] on div "Students 1,468" at bounding box center [278, 18] width 71 height 18
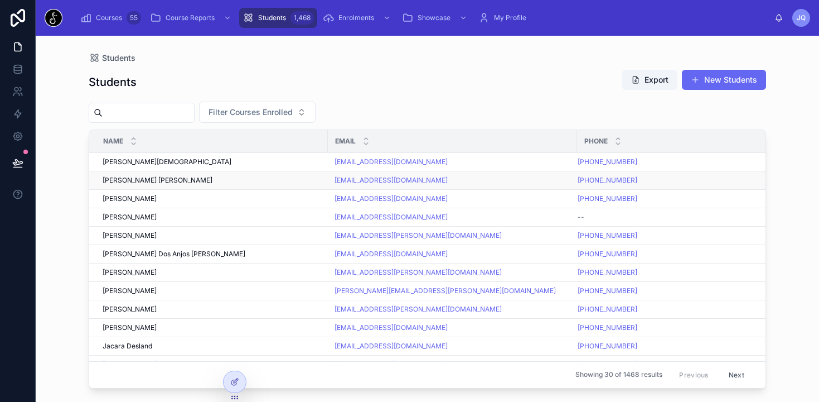
click at [176, 179] on span "[PERSON_NAME] [PERSON_NAME]" at bounding box center [158, 180] width 110 height 9
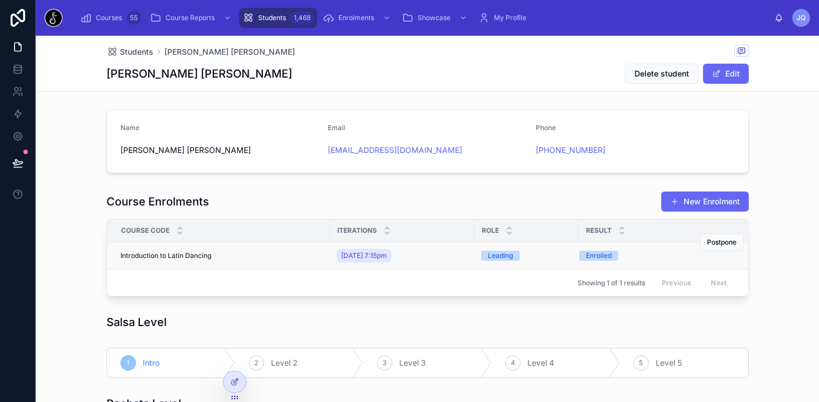
click at [645, 252] on div "Enrolled" at bounding box center [657, 255] width 155 height 10
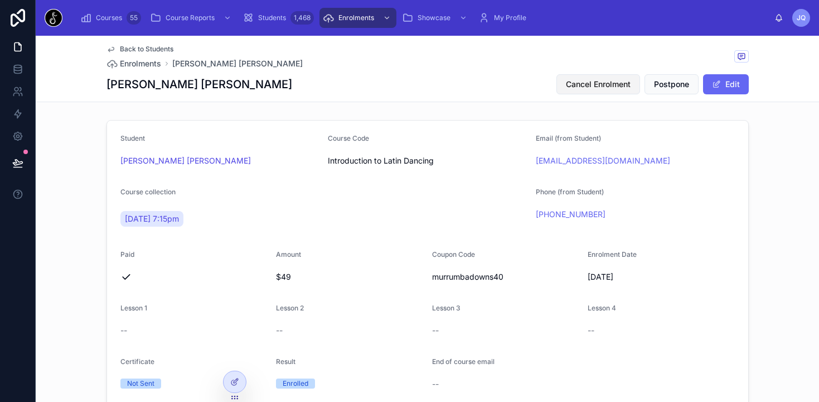
click at [610, 84] on span "Cancel Enrolment" at bounding box center [598, 84] width 65 height 11
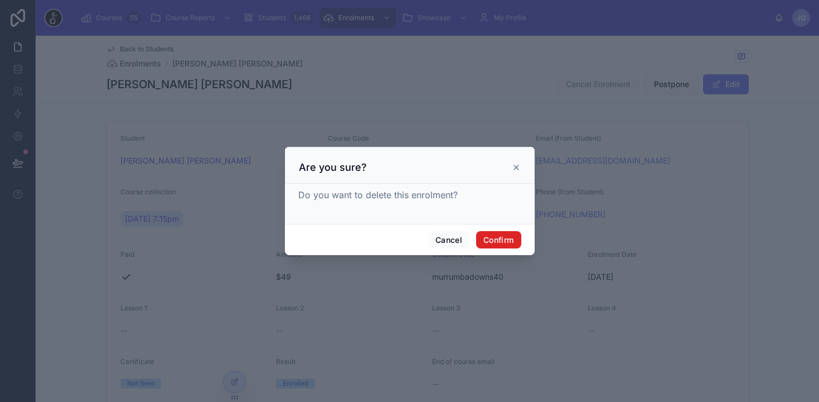
click at [495, 241] on button "Confirm" at bounding box center [498, 240] width 45 height 18
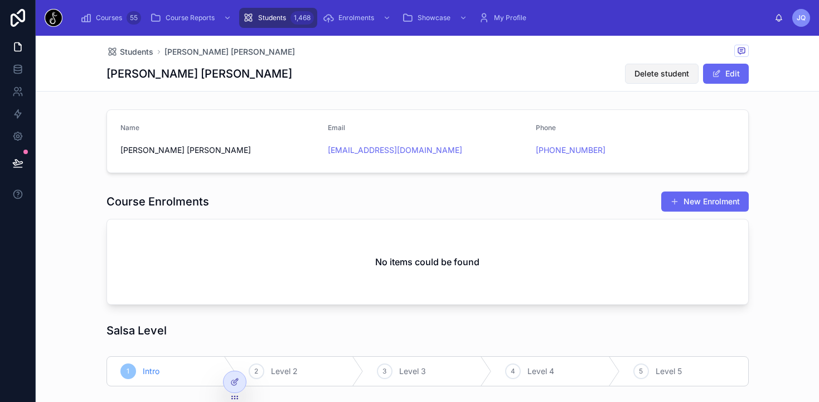
click at [647, 75] on span "Delete student" at bounding box center [662, 73] width 55 height 11
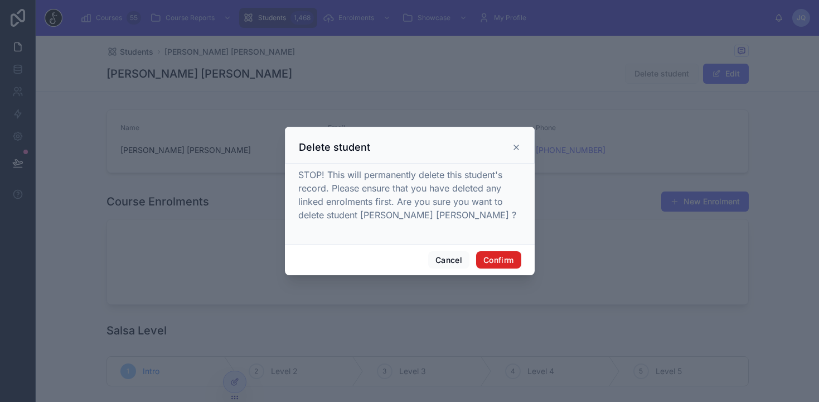
click at [496, 261] on button "Confirm" at bounding box center [498, 260] width 45 height 18
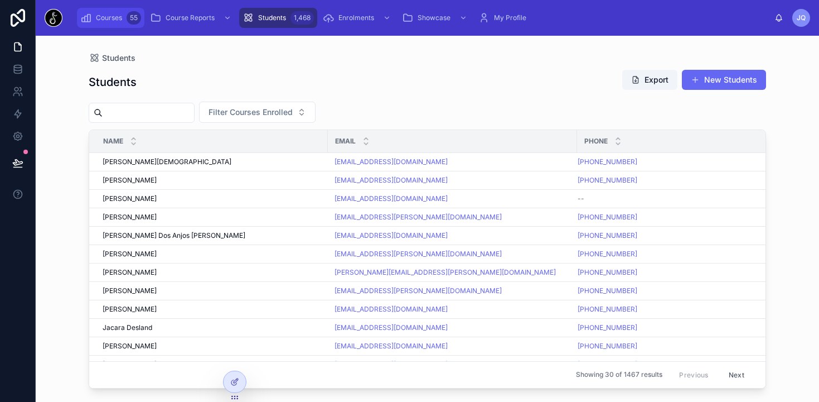
click at [107, 18] on span "Courses" at bounding box center [109, 17] width 26 height 9
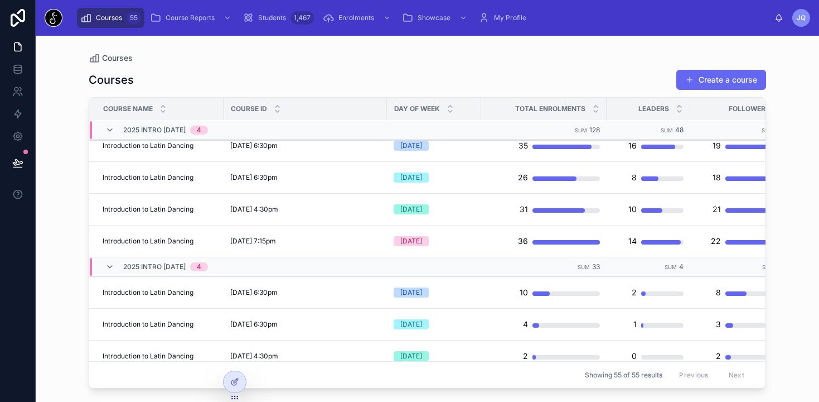
scroll to position [343, 0]
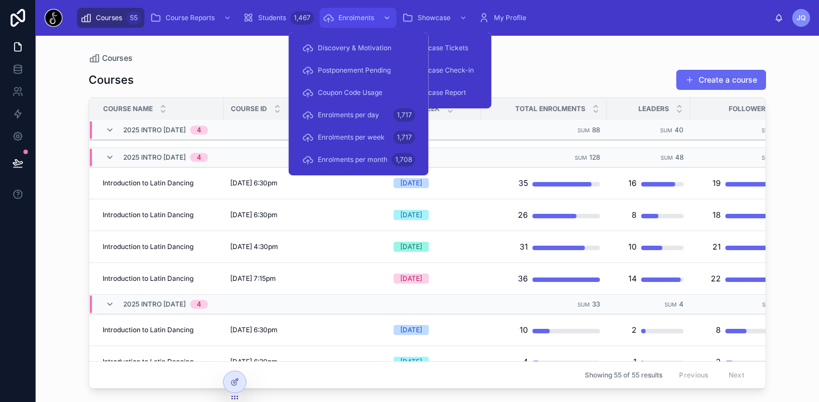
click at [340, 17] on span "Enrolments" at bounding box center [357, 17] width 36 height 9
